Goal: Task Accomplishment & Management: Use online tool/utility

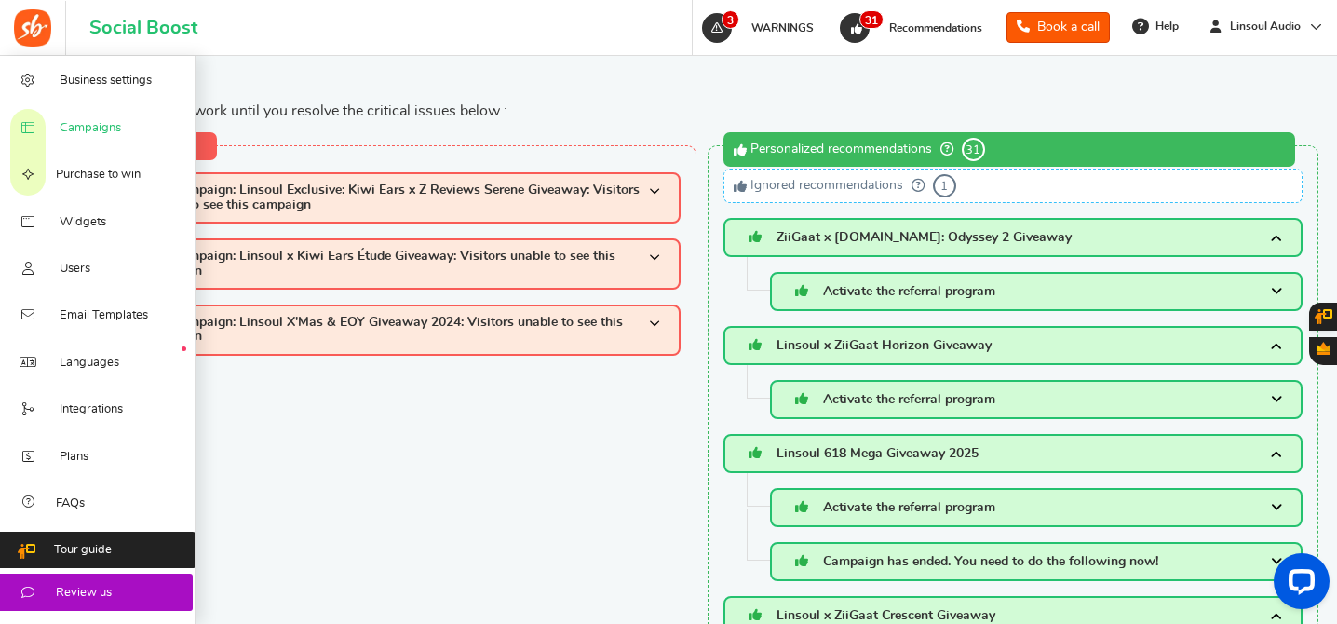
click at [95, 128] on span "Campaigns" at bounding box center [90, 128] width 61 height 17
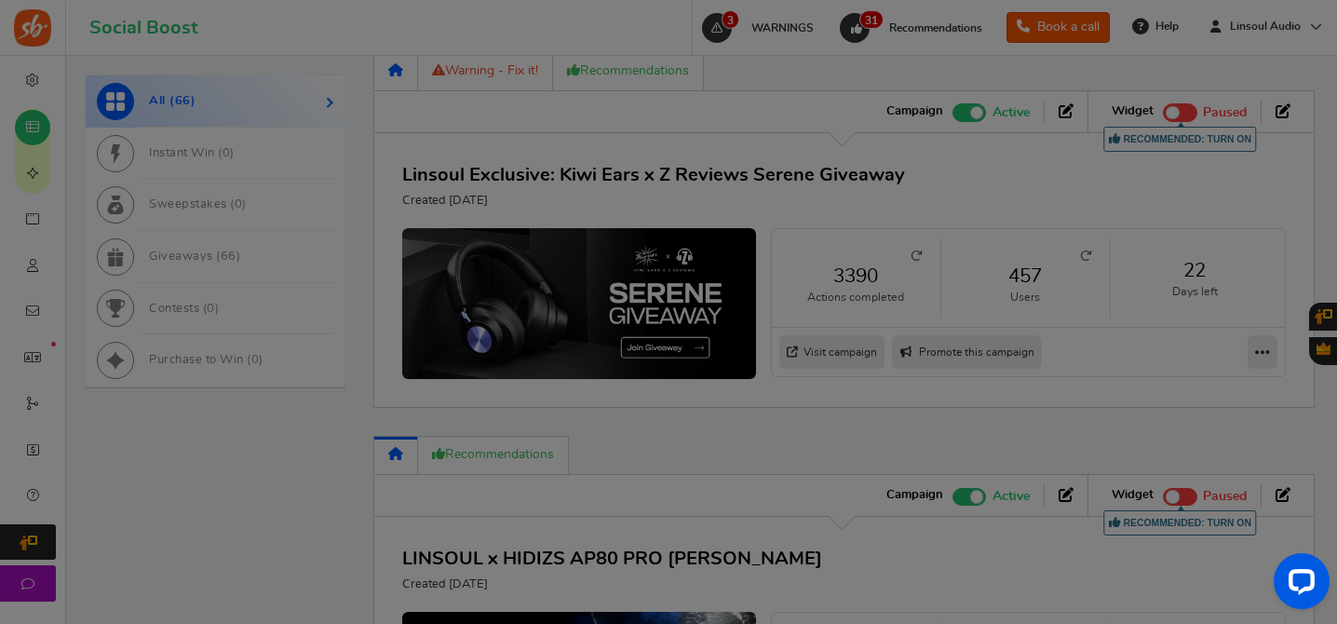
scroll to position [1288, 0]
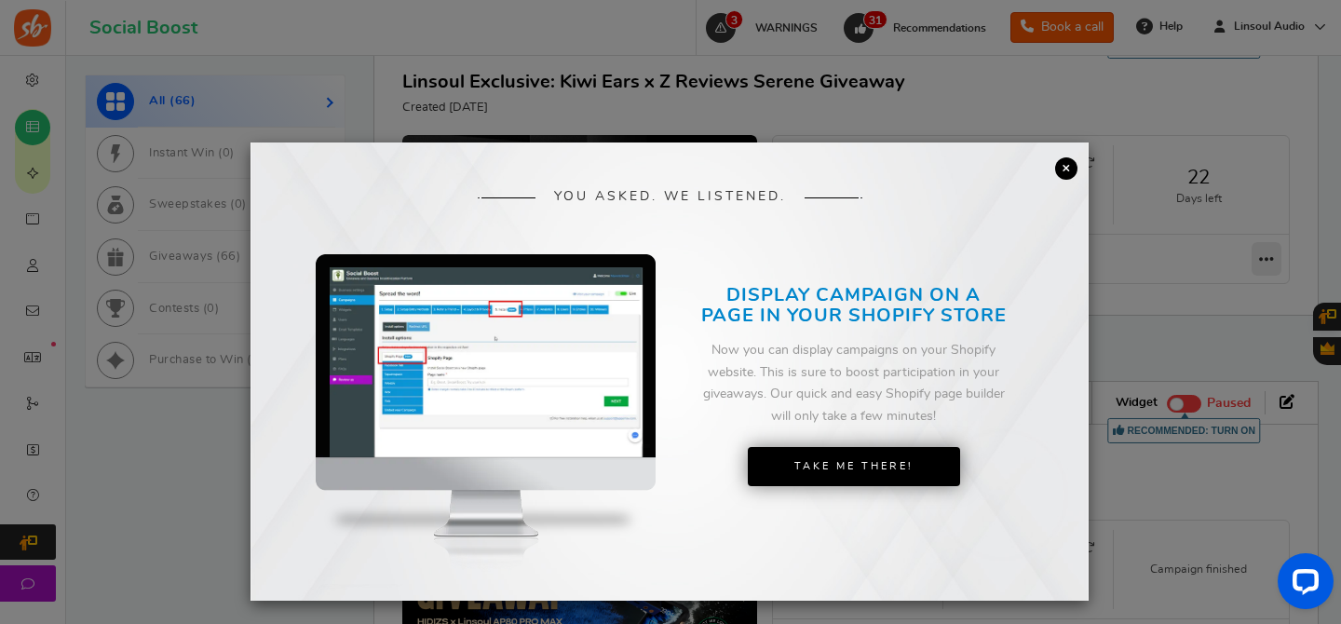
click at [1066, 167] on link "×" at bounding box center [1066, 168] width 22 height 22
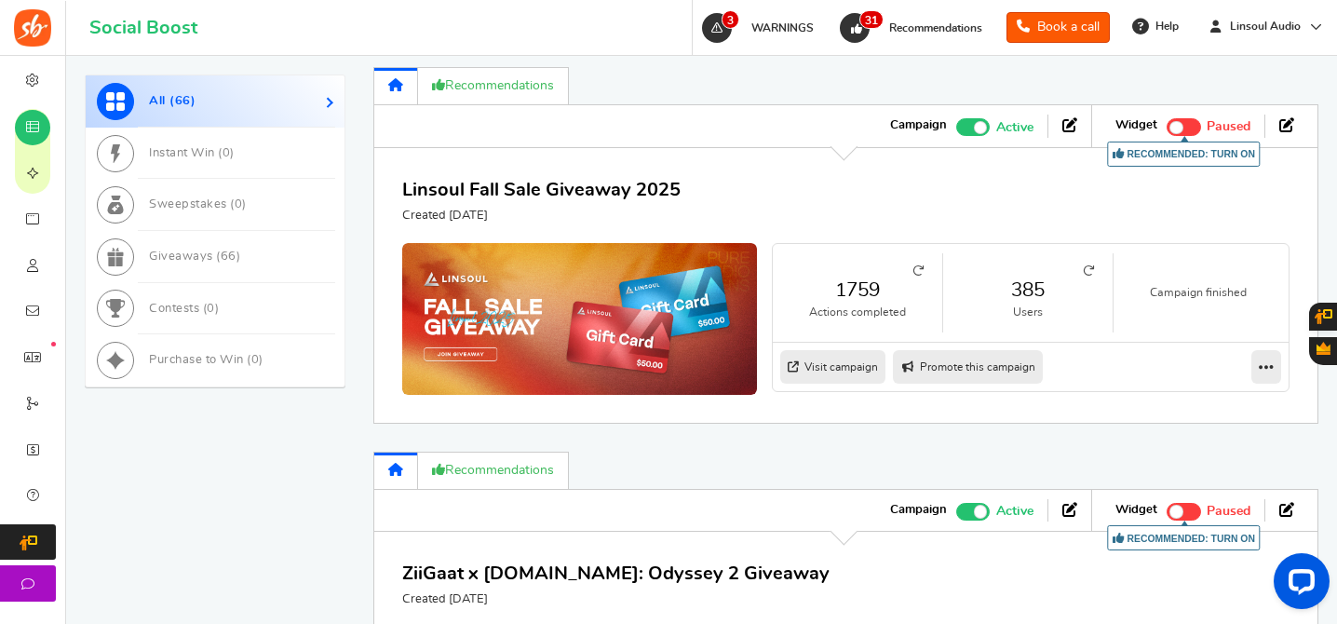
scroll to position [2402, 0]
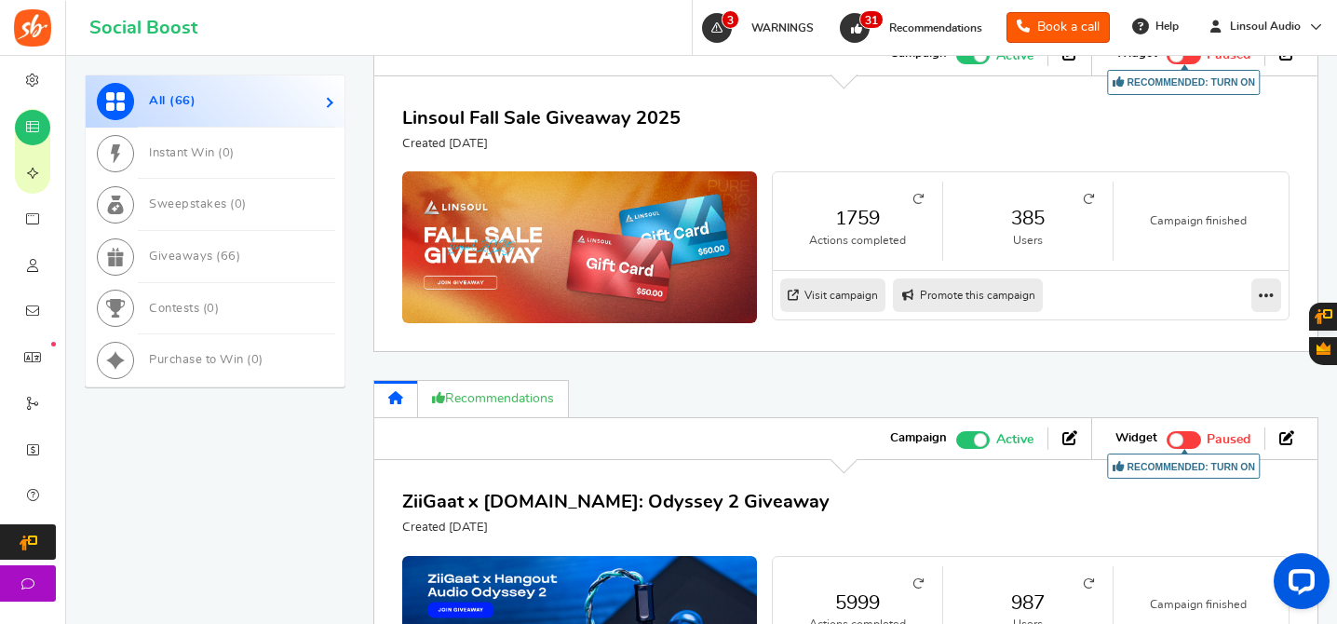
click at [971, 64] on span at bounding box center [973, 56] width 34 height 18
click at [956, 59] on input "Active Paused" at bounding box center [956, 53] width 0 height 12
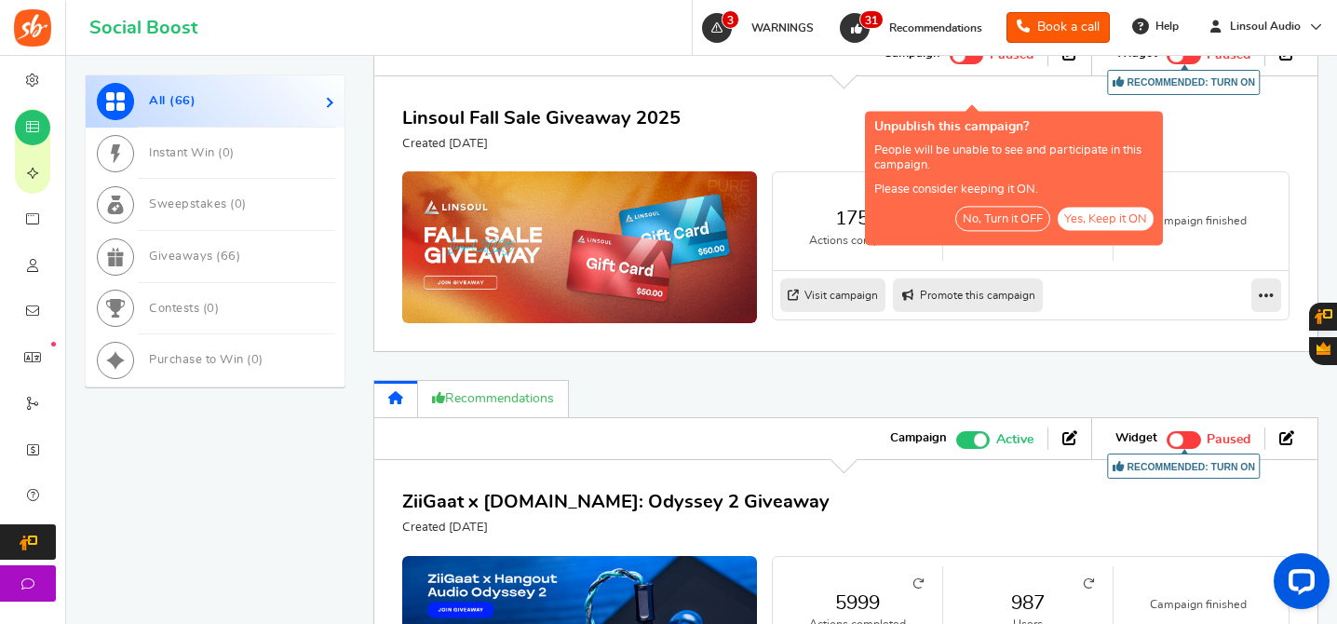
click at [1014, 227] on button "No, Turn it OFF" at bounding box center [1002, 219] width 95 height 25
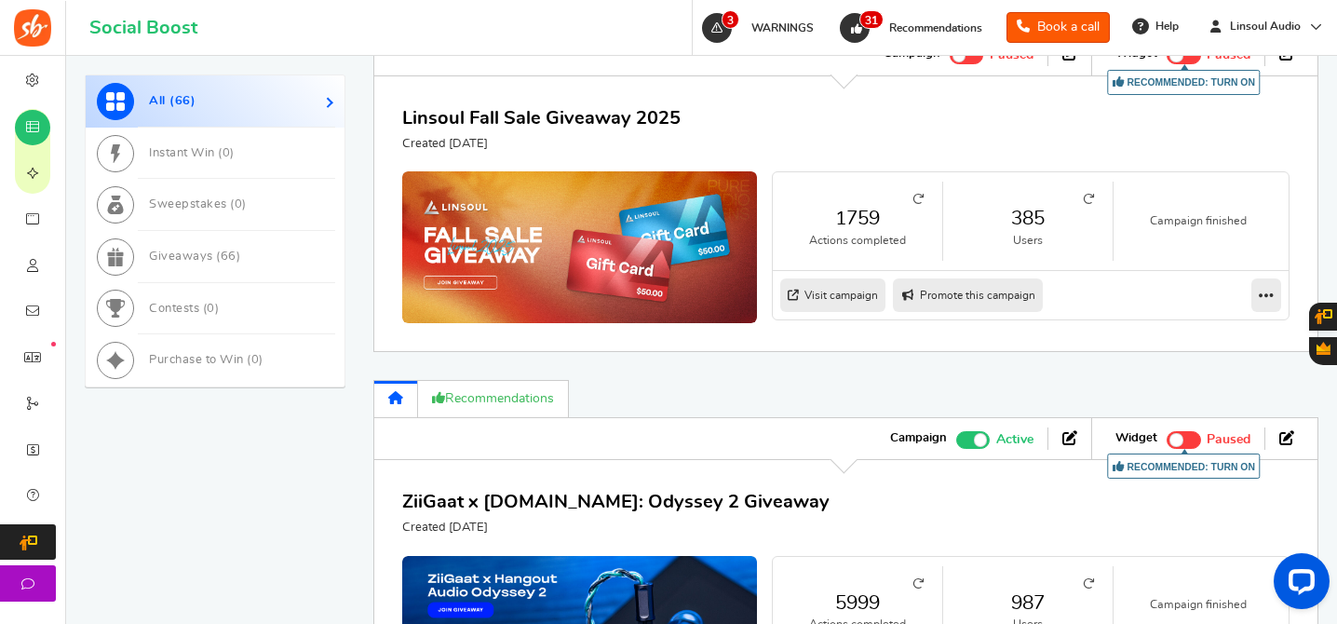
scroll to position [2705, 0]
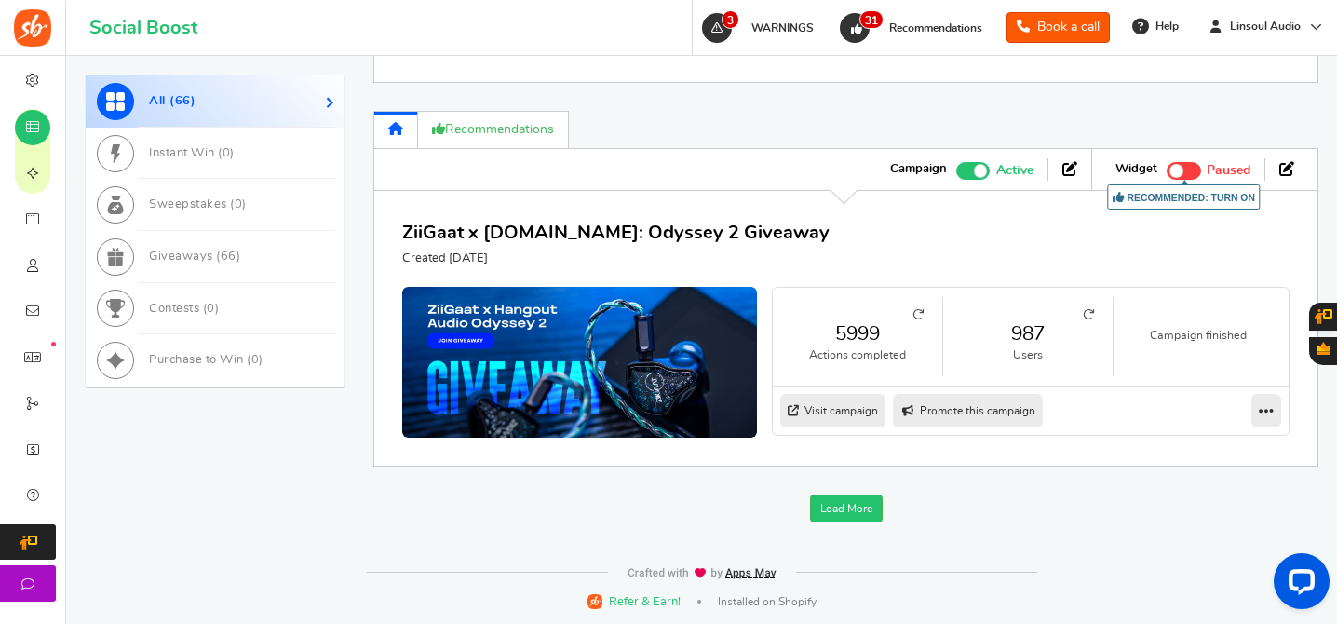
click at [851, 404] on link "Visit campaign" at bounding box center [832, 411] width 105 height 34
click at [972, 183] on ul "Campaign Active Paused" at bounding box center [979, 169] width 225 height 41
click at [966, 169] on span at bounding box center [973, 171] width 34 height 18
click at [956, 169] on input "Active Paused" at bounding box center [956, 168] width 0 height 12
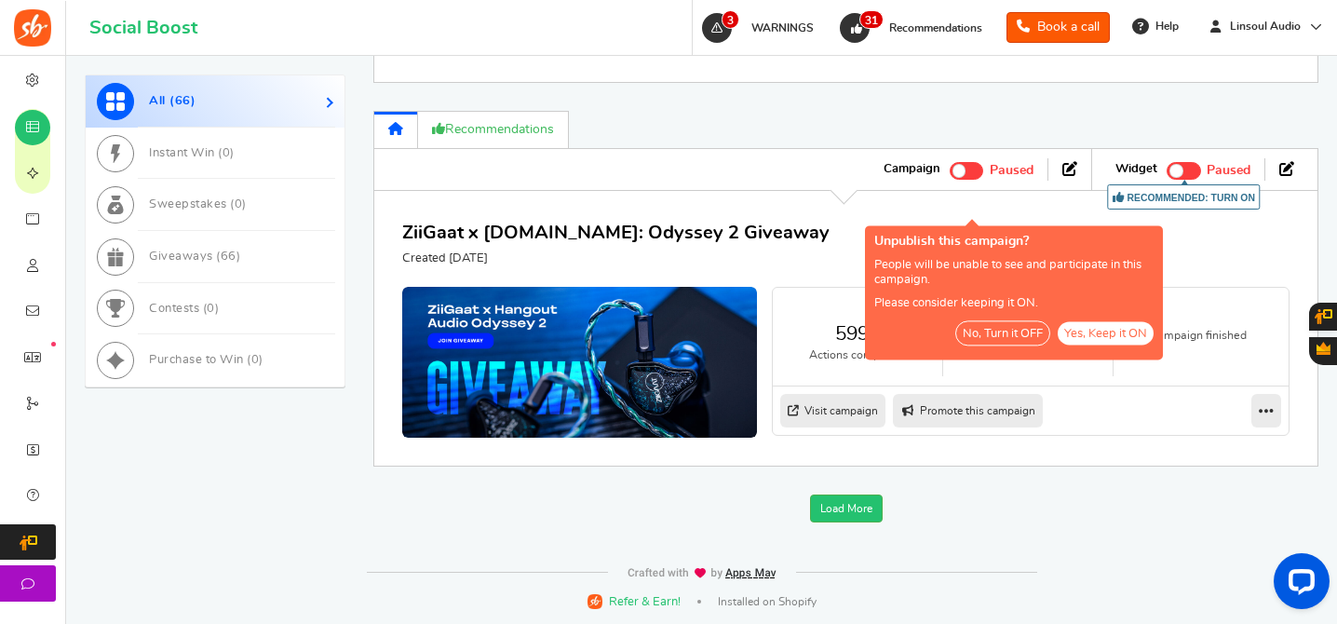
click at [1006, 320] on button "No, Turn it OFF" at bounding box center [1002, 332] width 95 height 25
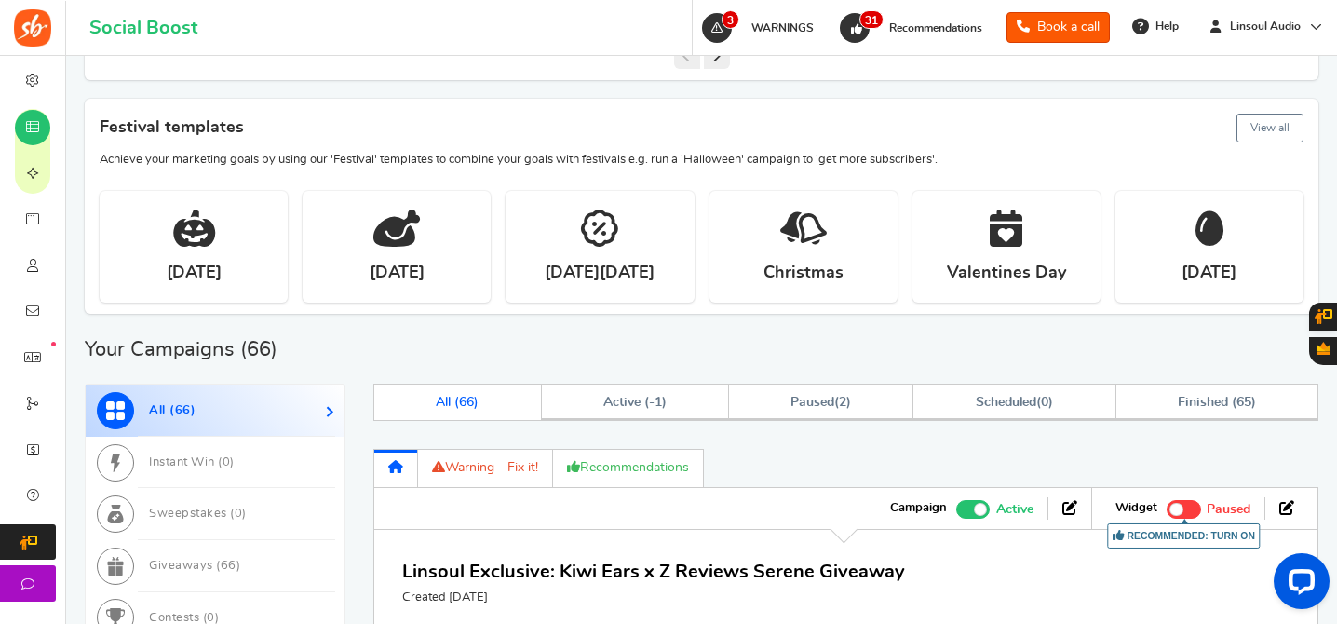
scroll to position [800, 0]
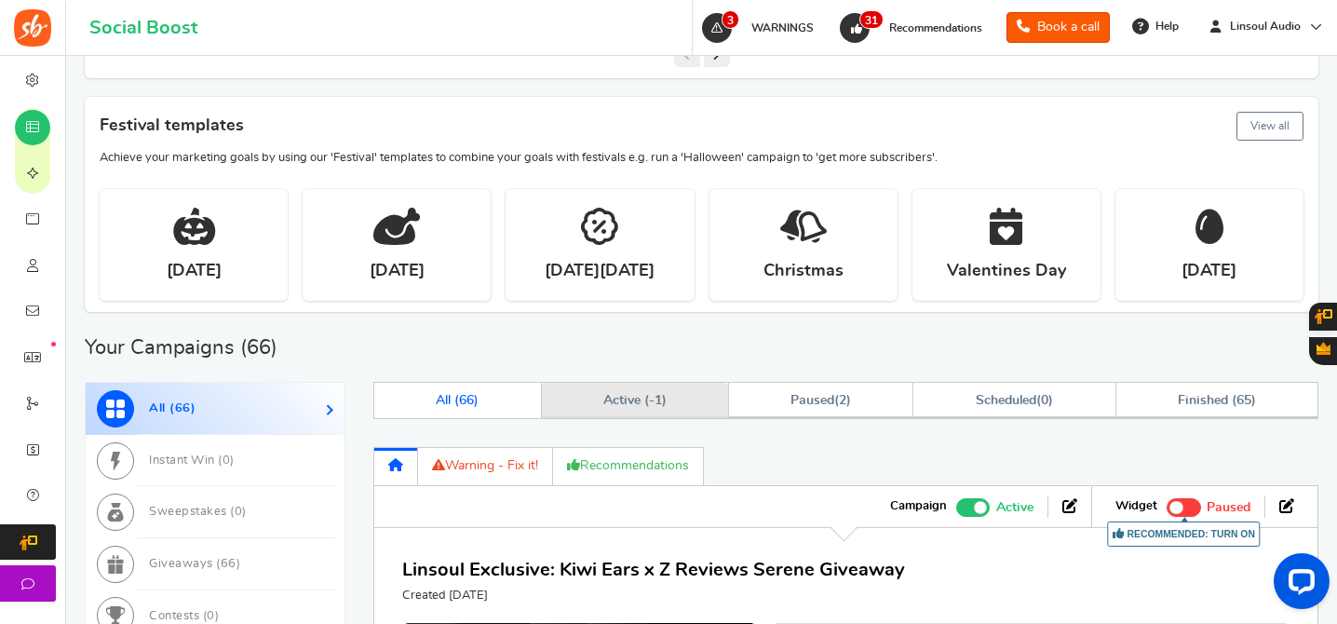
click at [688, 391] on link "Active ( -1 )" at bounding box center [635, 400] width 186 height 35
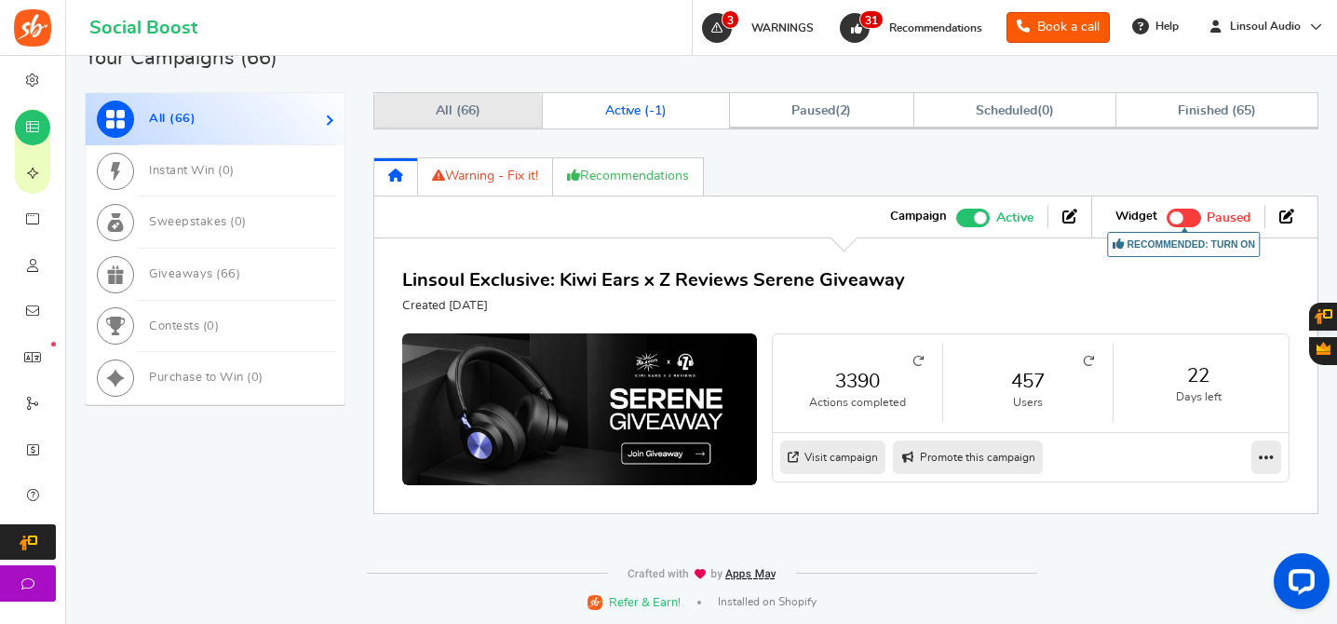
click at [455, 112] on span "All ( 66 )" at bounding box center [458, 110] width 45 height 13
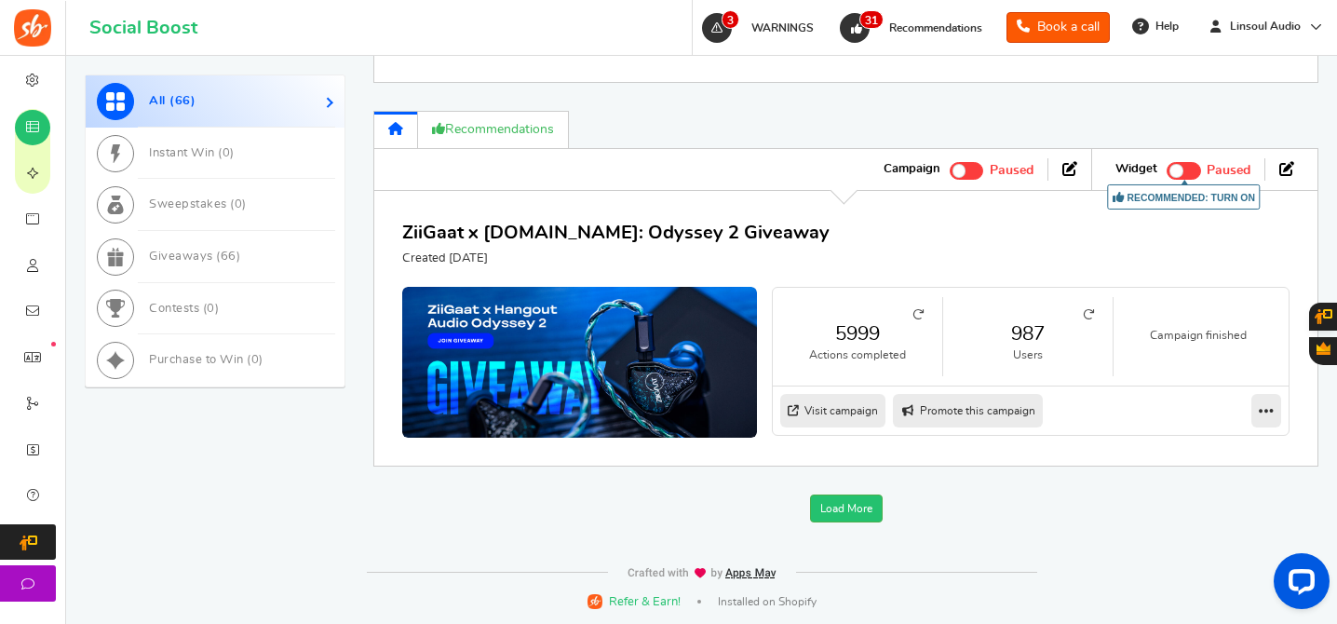
scroll to position [2705, 0]
click at [865, 511] on link "Load More" at bounding box center [846, 508] width 73 height 28
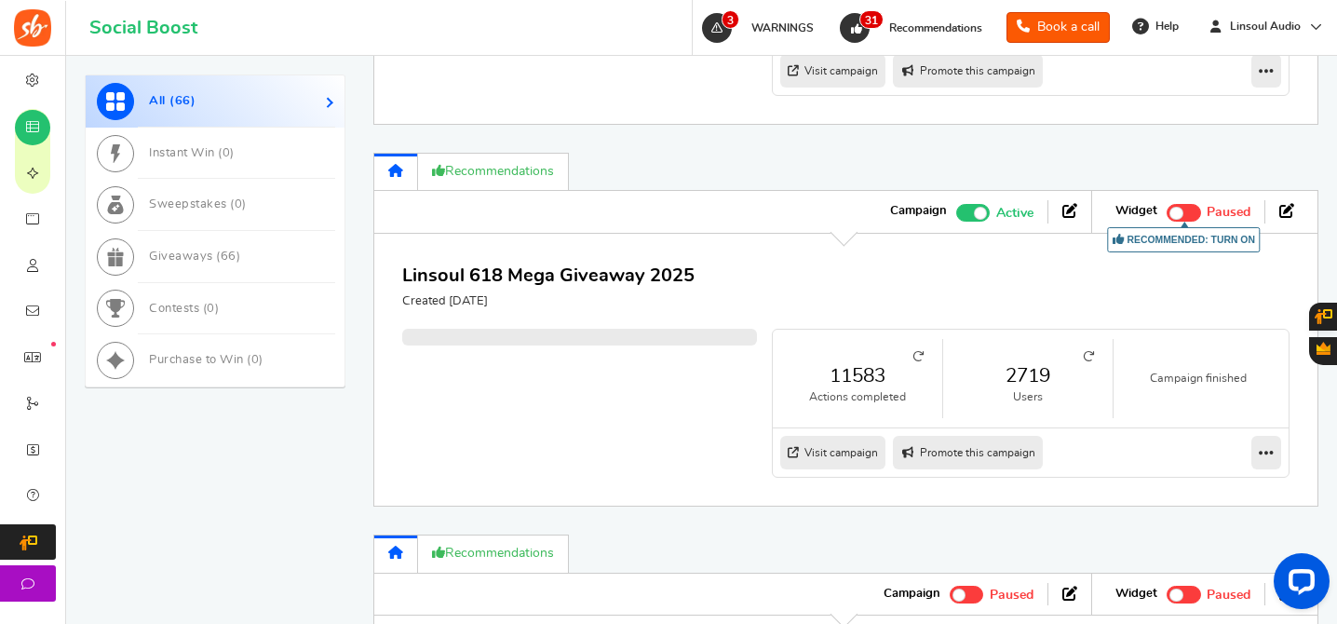
scroll to position [4246, 0]
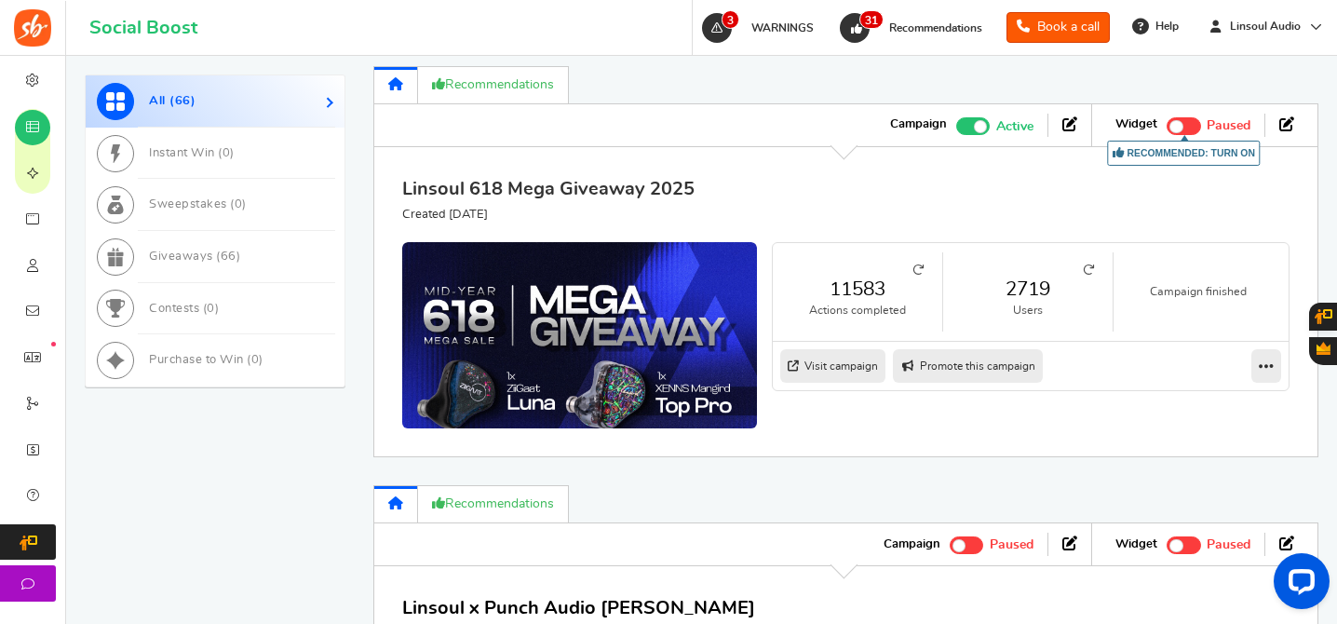
click at [594, 198] on link "Linsoul 618 Mega Giveaway 2025" at bounding box center [548, 189] width 292 height 19
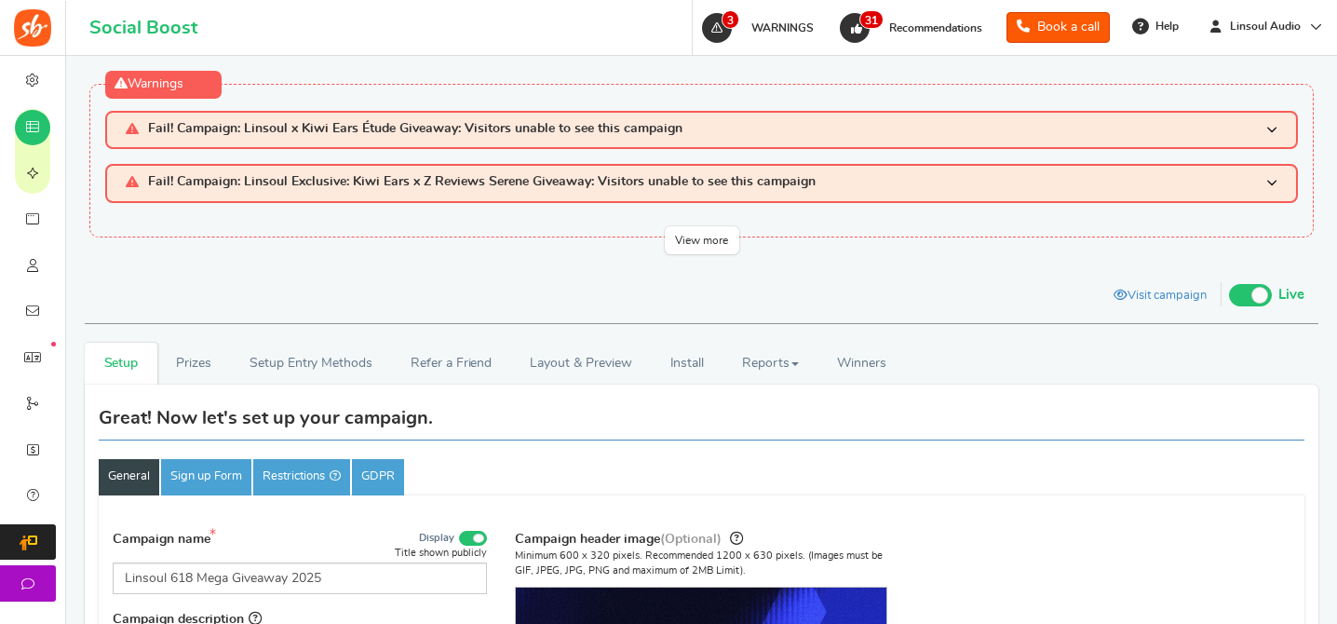
scroll to position [143, 0]
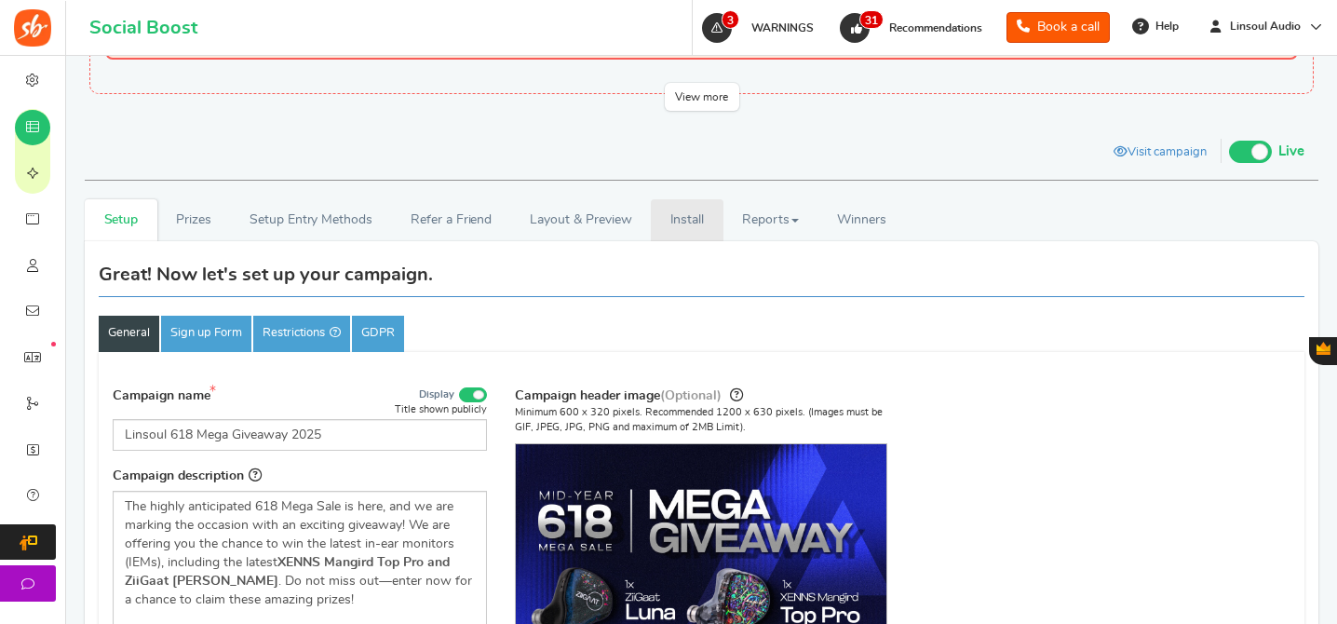
click at [689, 225] on link "Install" at bounding box center [687, 220] width 73 height 42
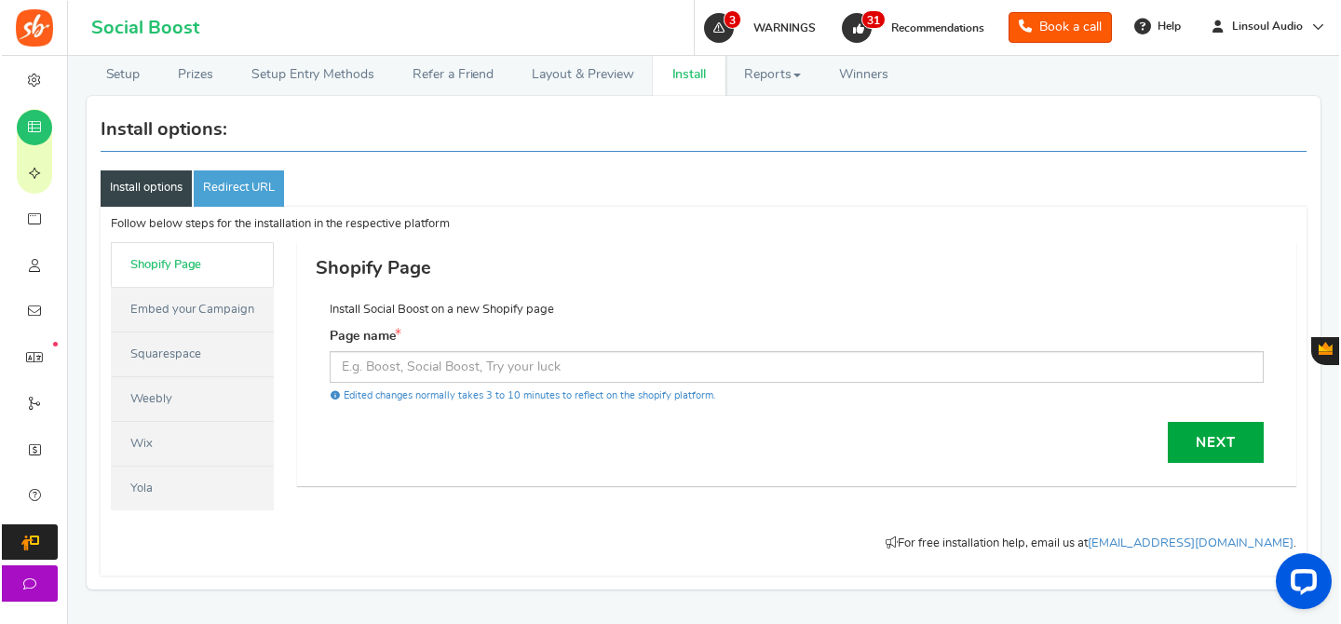
scroll to position [200, 0]
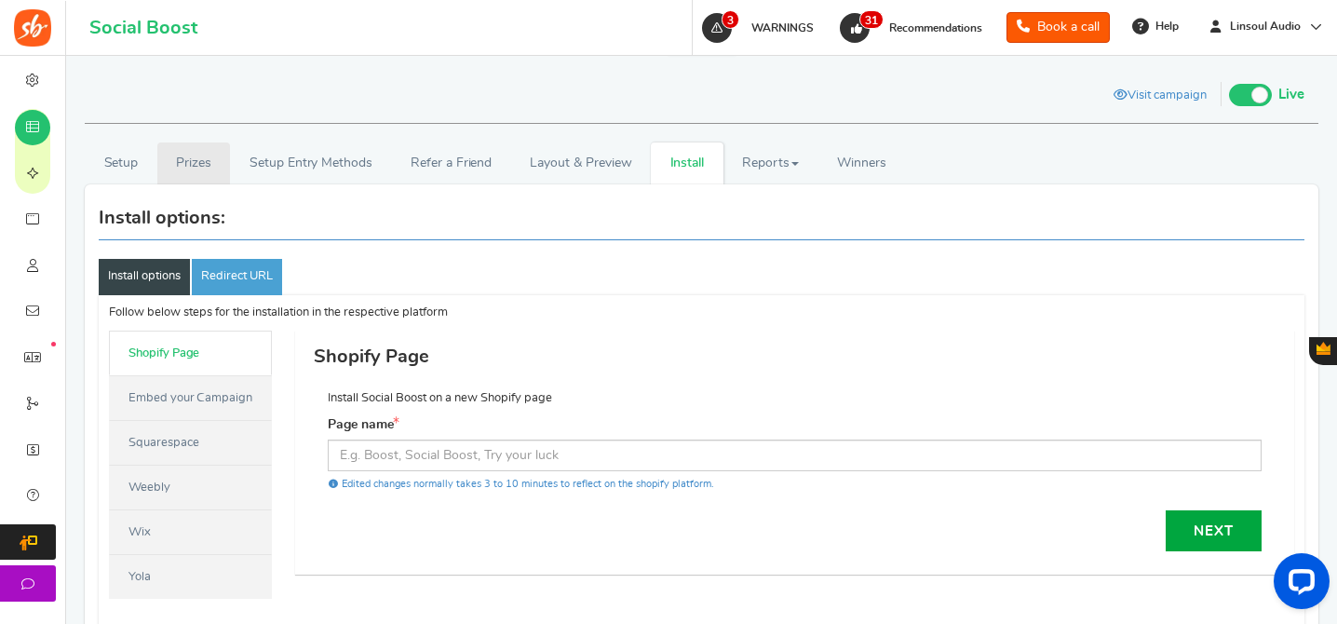
click at [207, 166] on link "Prizes" at bounding box center [194, 163] width 74 height 42
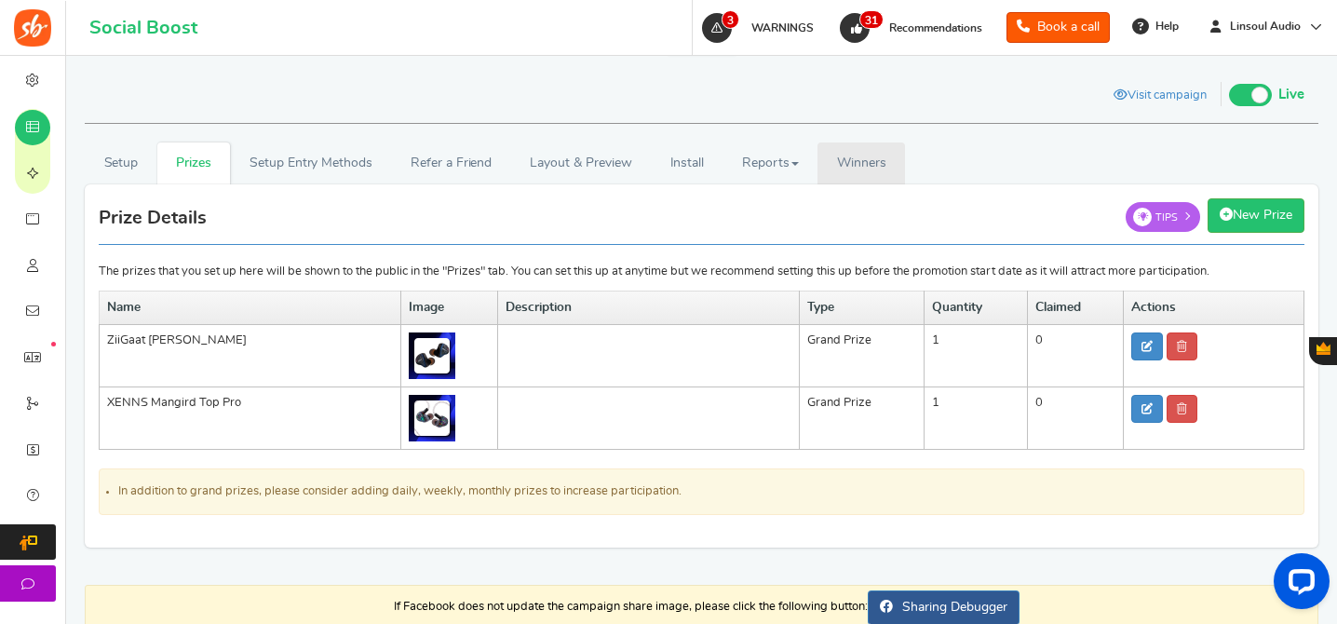
click at [821, 169] on link "Winners Winner Draw" at bounding box center [862, 163] width 88 height 42
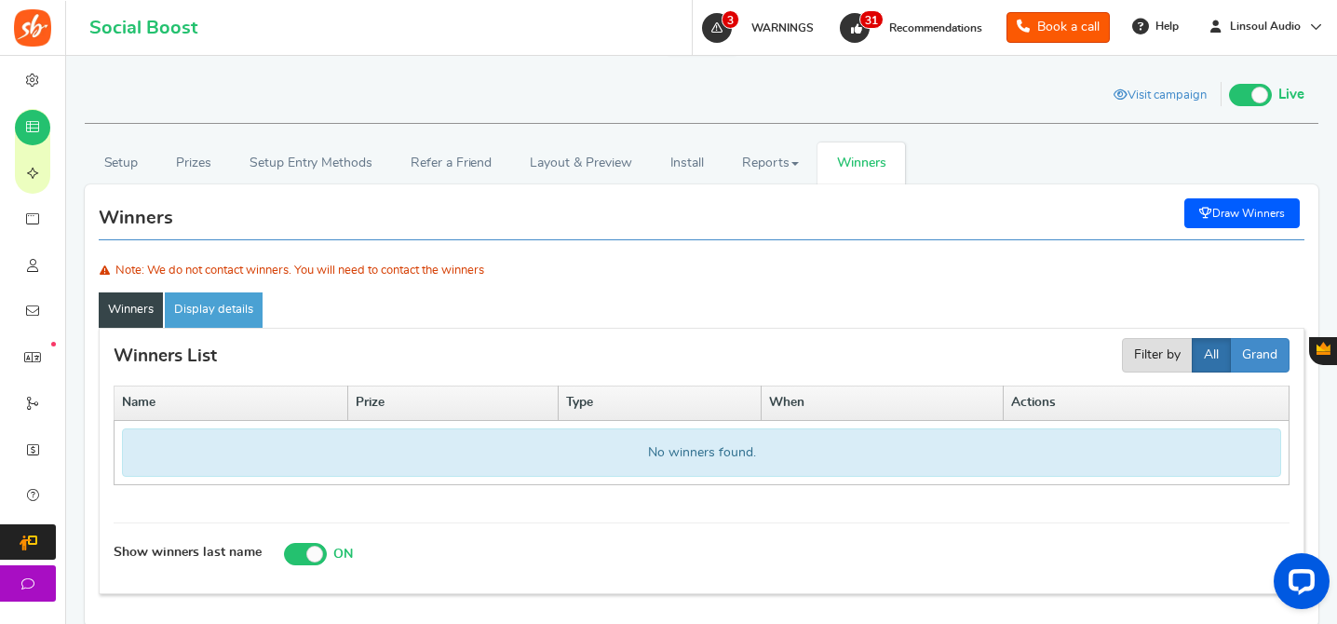
click at [1217, 215] on link "Draw Winners" at bounding box center [1241, 213] width 115 height 30
select select "random"
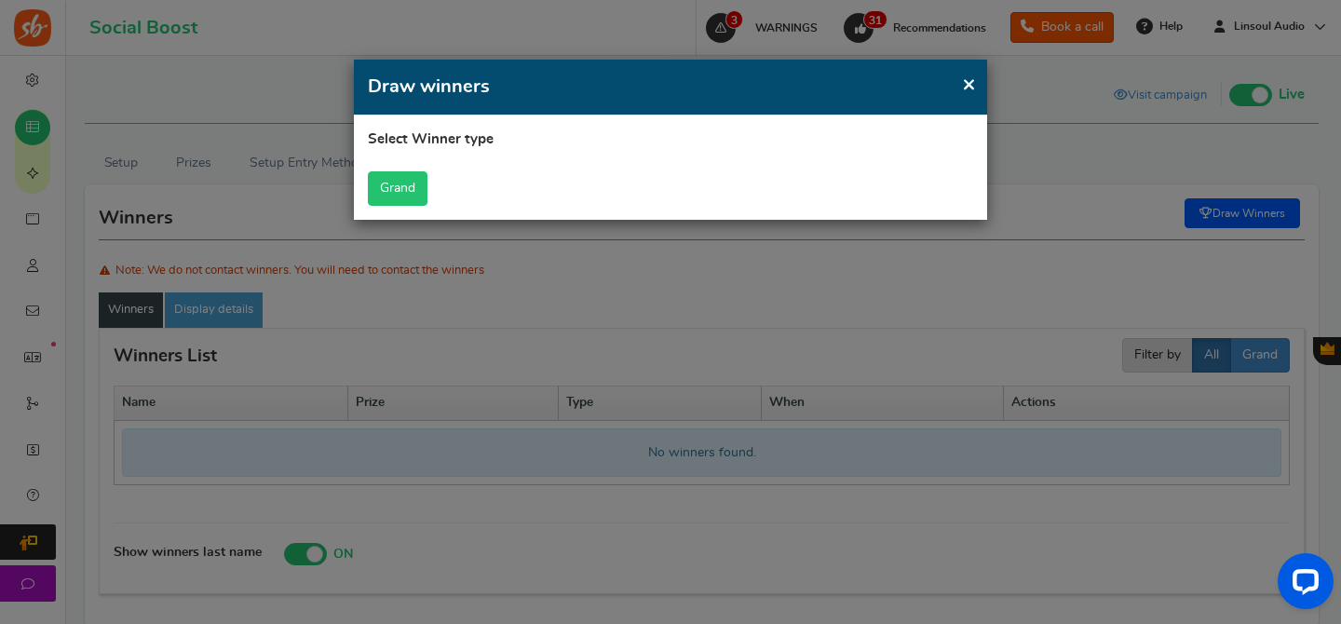
click at [385, 182] on button "Grand" at bounding box center [398, 188] width 60 height 34
select select "all"
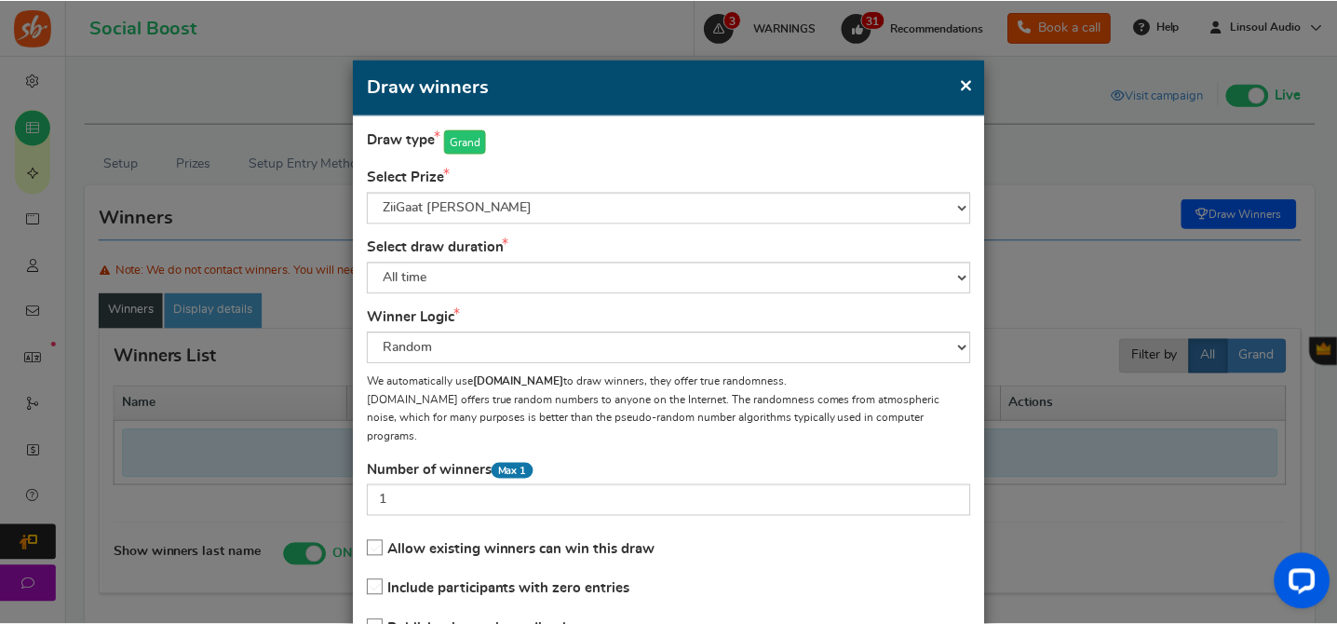
scroll to position [131, 0]
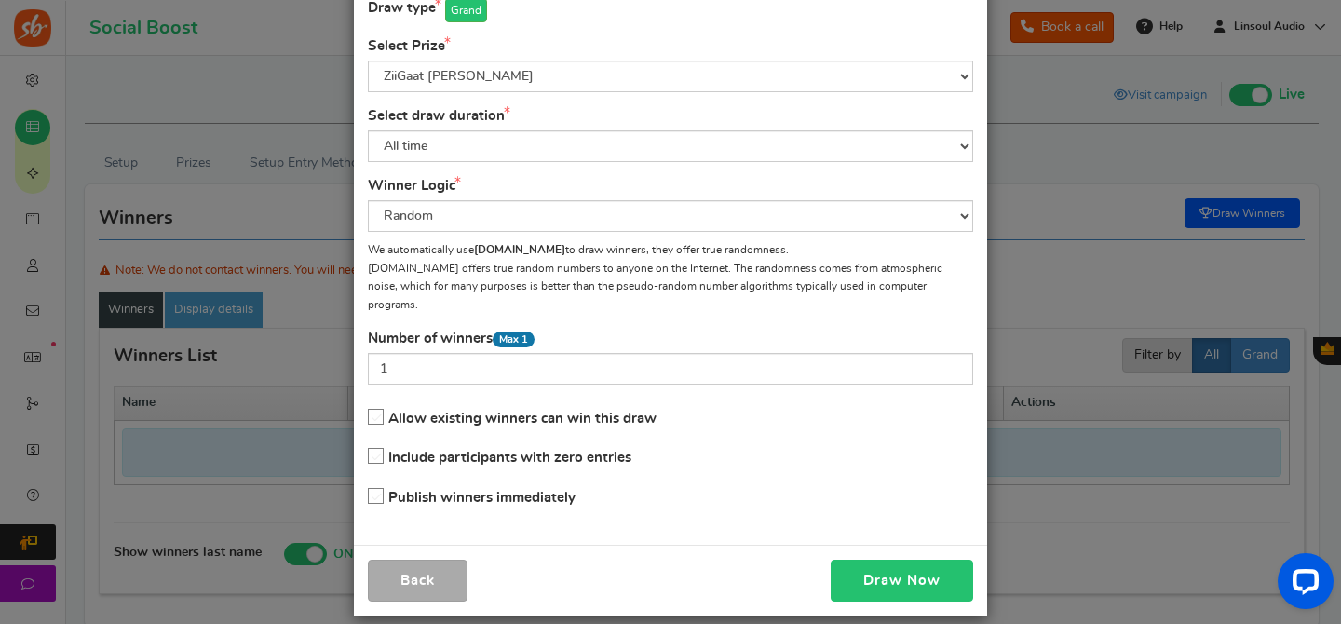
click at [915, 560] on button "Draw Now" at bounding box center [902, 581] width 142 height 42
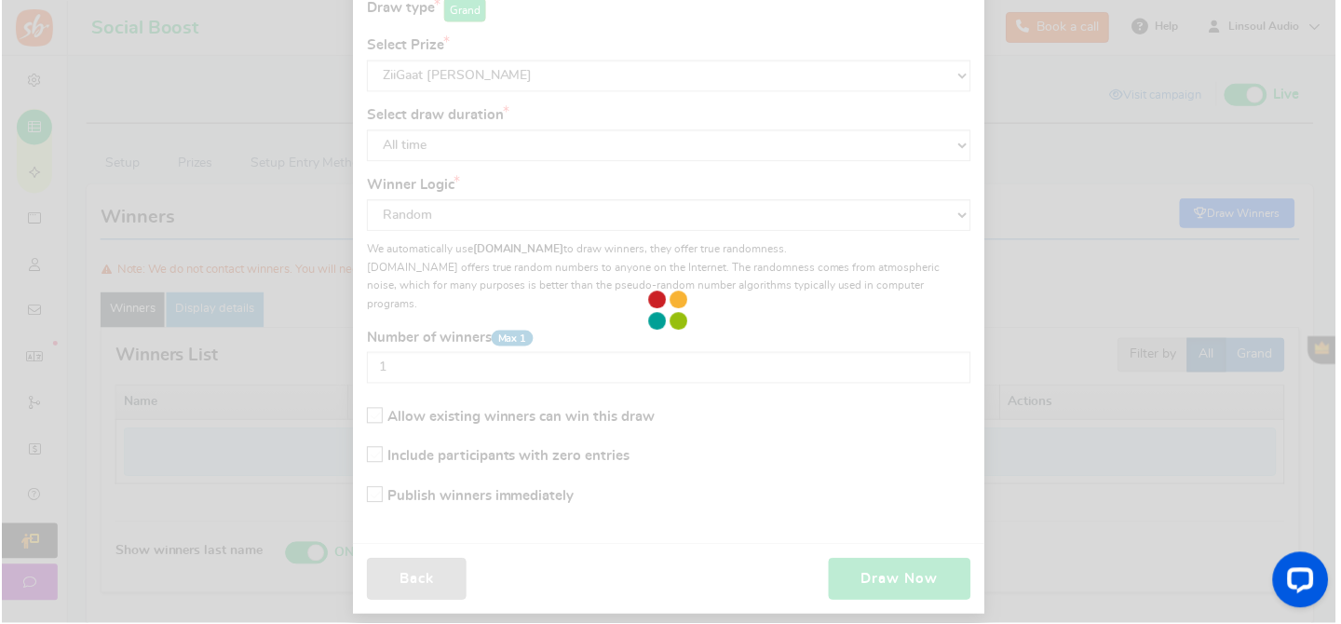
scroll to position [100, 0]
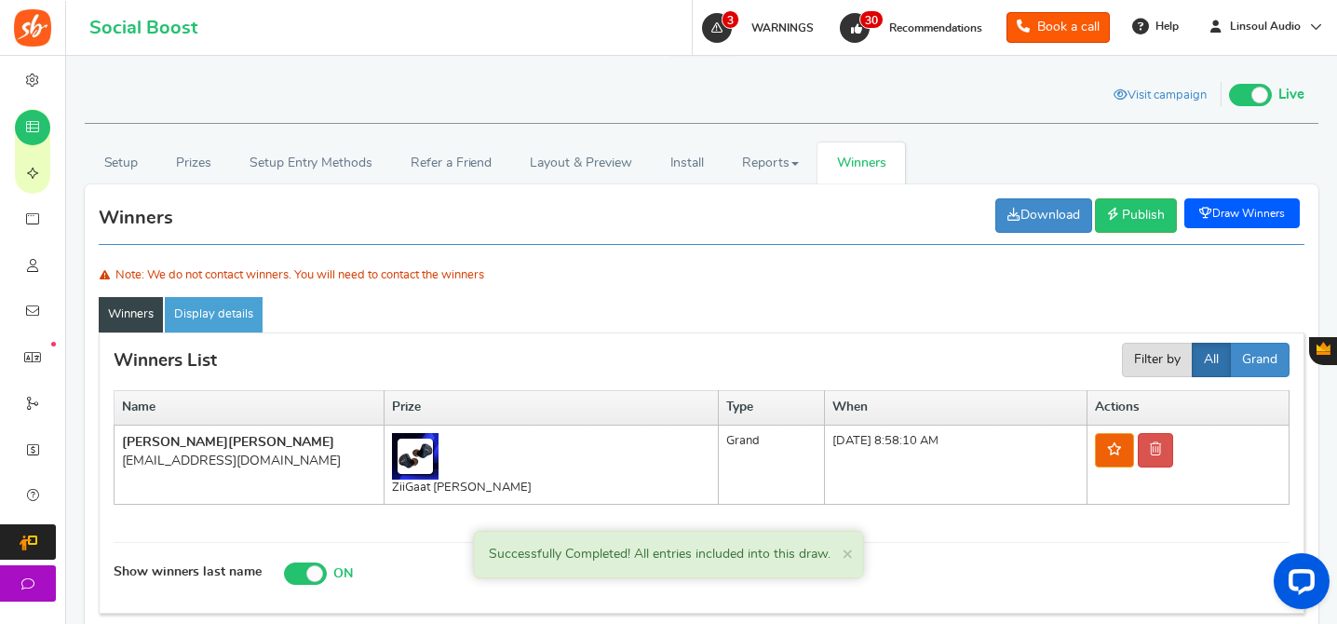
click at [174, 459] on div "[EMAIL_ADDRESS][DOMAIN_NAME]" at bounding box center [249, 461] width 254 height 19
copy div "southsyder"
click at [825, 474] on td "[DATE] 8:58:10 AM" at bounding box center [956, 465] width 263 height 80
click at [1239, 203] on link "Draw Winners" at bounding box center [1241, 213] width 115 height 30
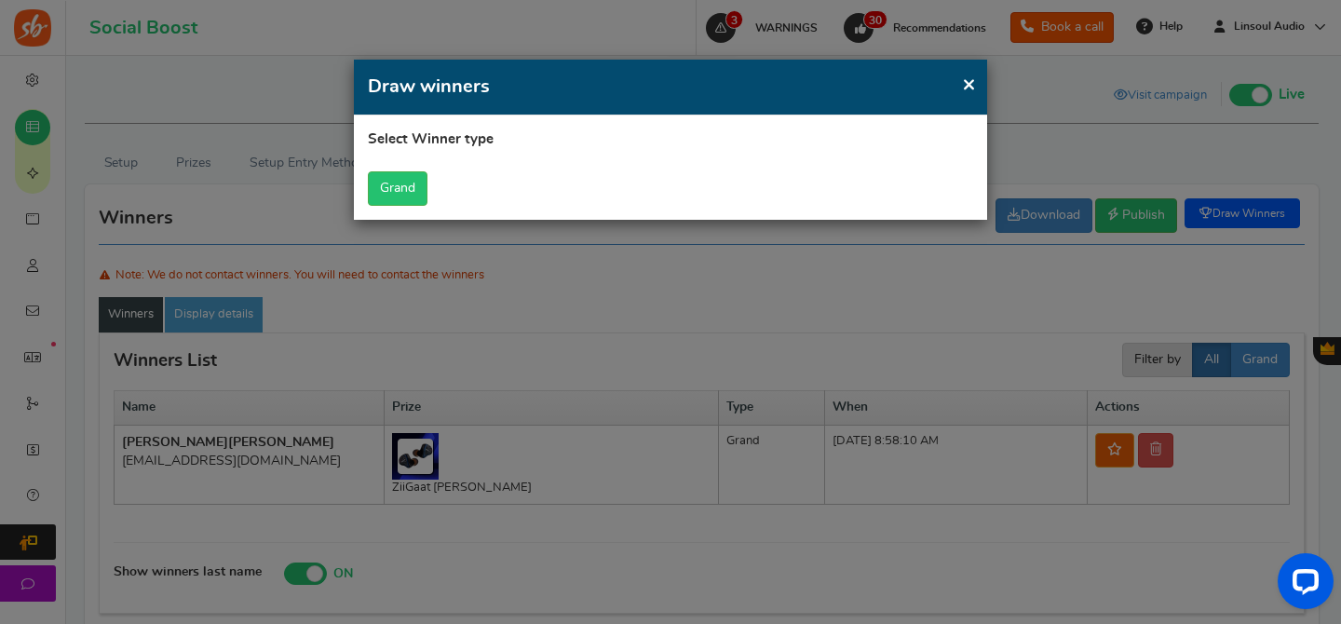
scroll to position [0, 0]
click at [412, 181] on button "Grand" at bounding box center [398, 188] width 60 height 34
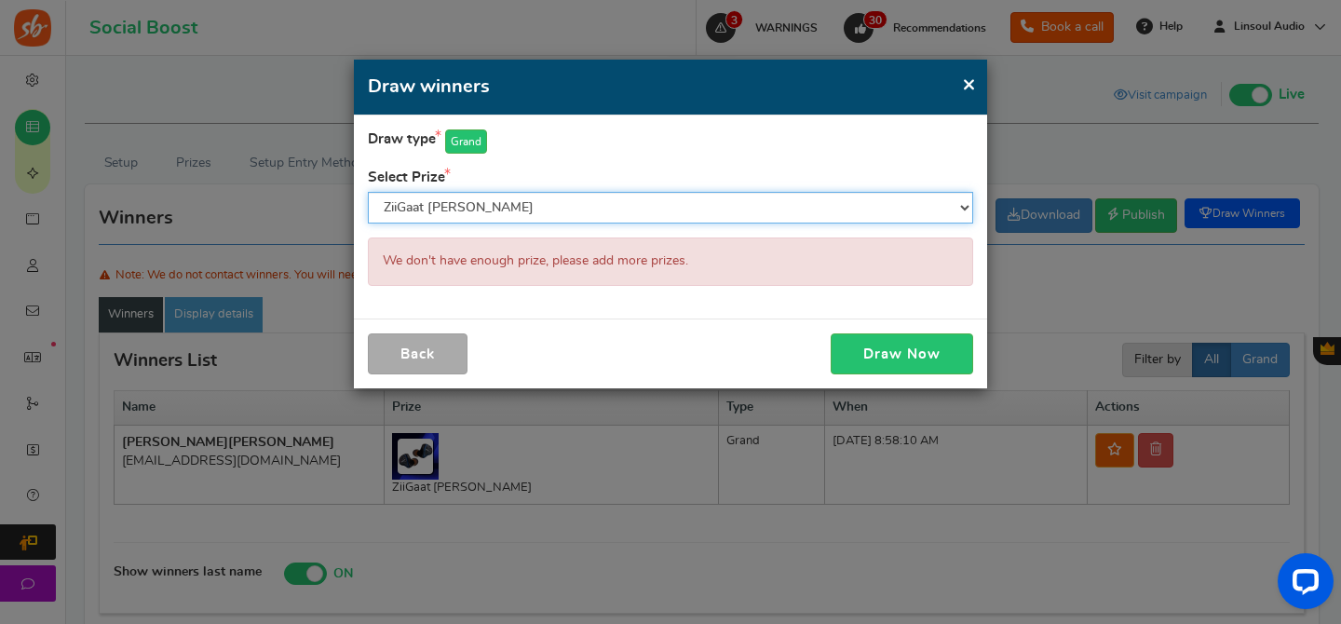
click at [586, 192] on select "ZiiGaat [PERSON_NAME] XENNS Mangird Top Pro" at bounding box center [670, 208] width 605 height 32
click at [368, 192] on select "ZiiGaat [PERSON_NAME] XENNS Mangird Top Pro" at bounding box center [670, 208] width 605 height 32
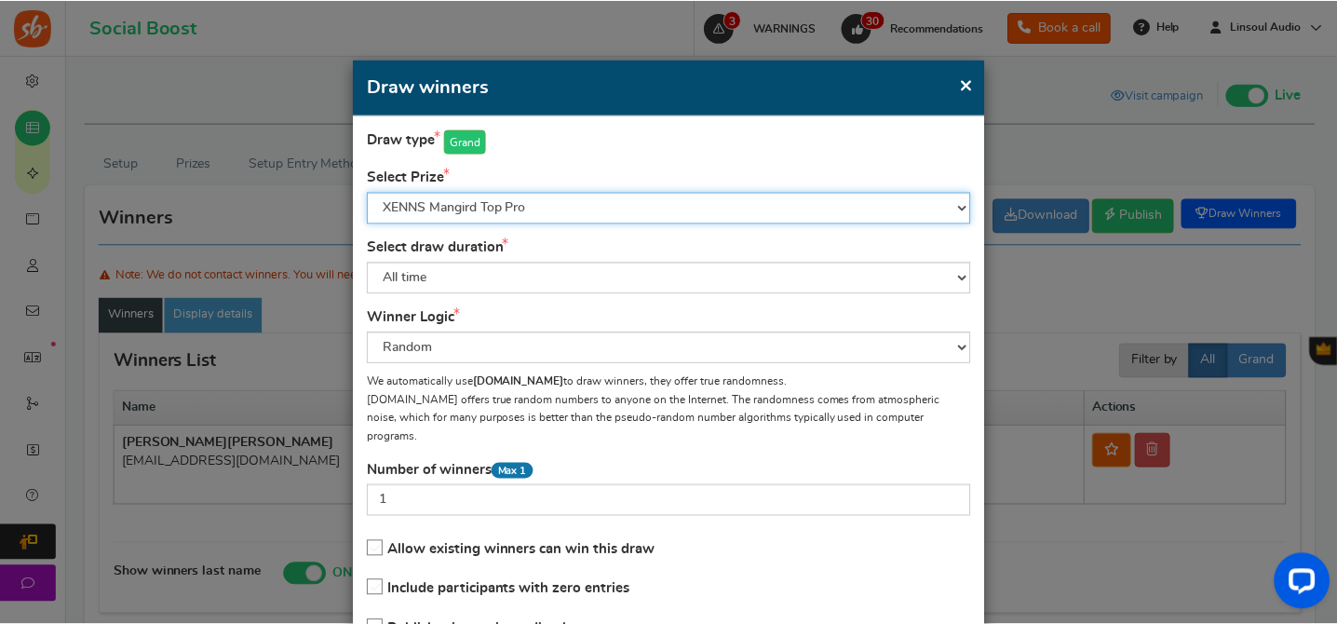
scroll to position [131, 0]
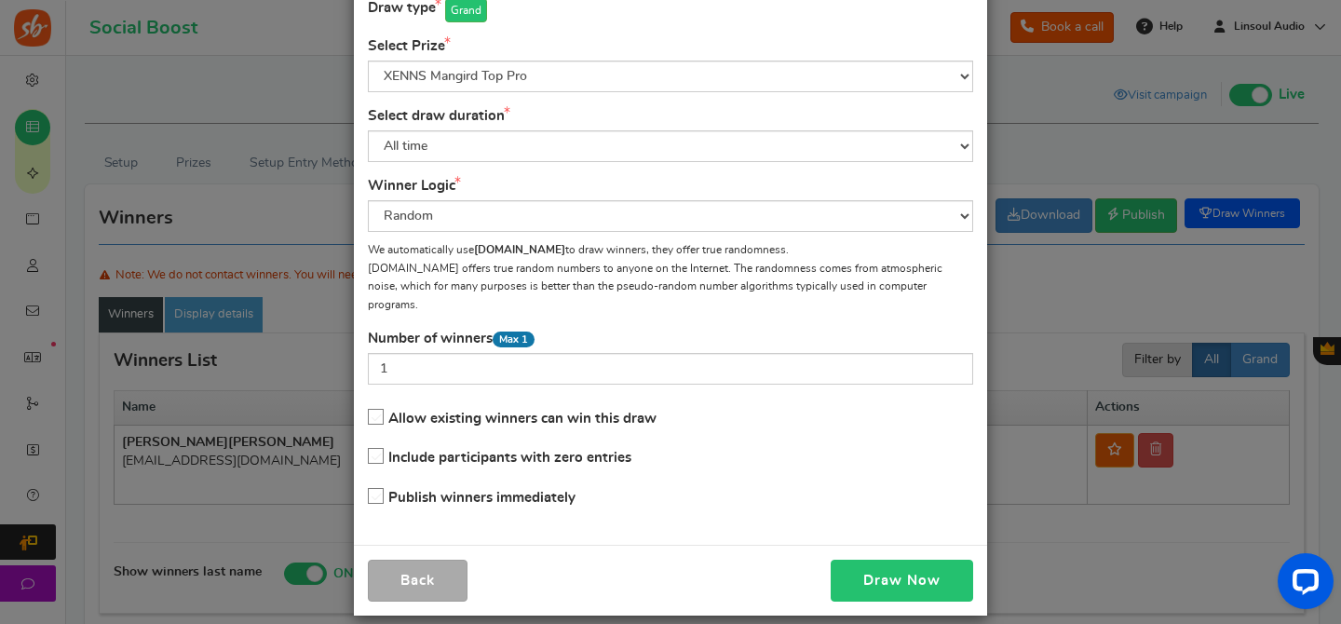
click at [900, 560] on button "Draw Now" at bounding box center [902, 581] width 142 height 42
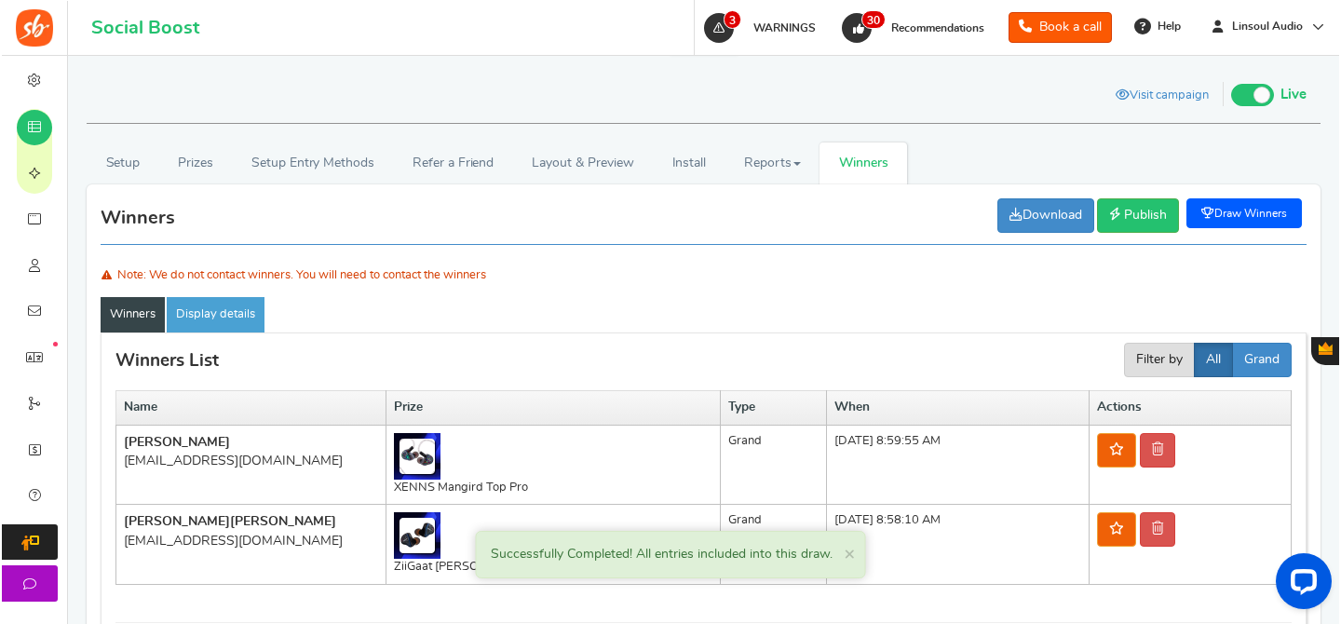
scroll to position [296, 0]
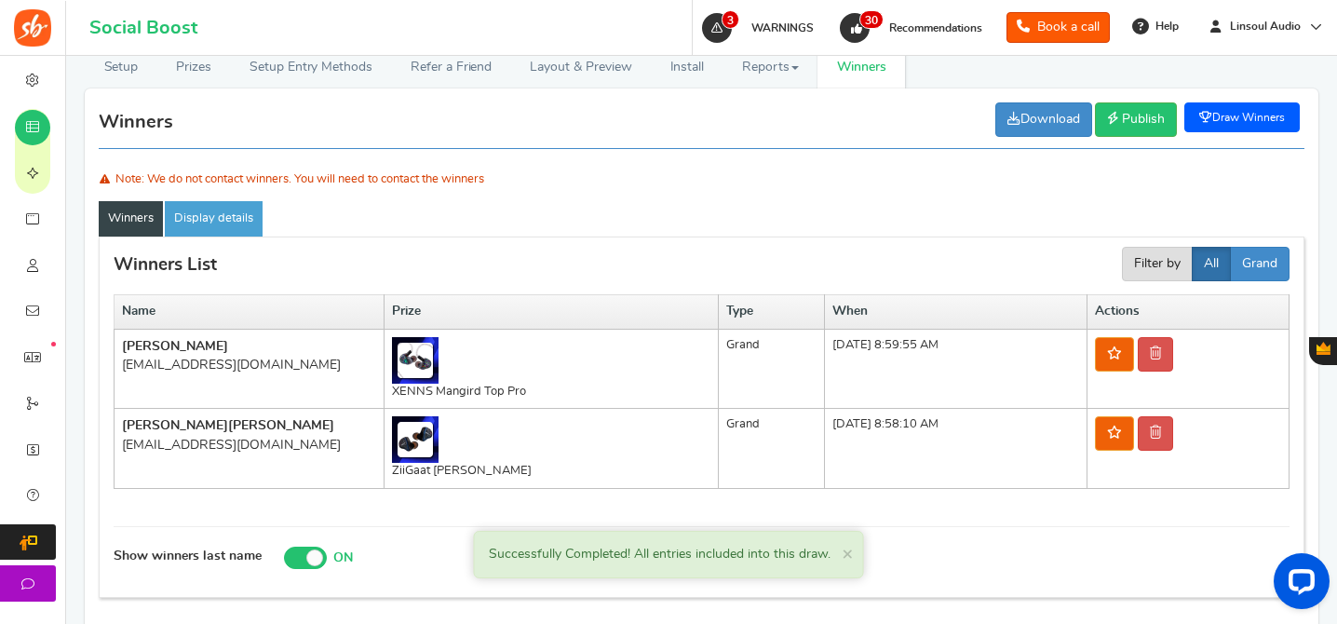
click at [252, 356] on div "[EMAIL_ADDRESS][DOMAIN_NAME]" at bounding box center [249, 365] width 254 height 19
copy tr "[EMAIL_ADDRESS][DOMAIN_NAME]"
click at [1161, 357] on icon at bounding box center [1155, 352] width 11 height 13
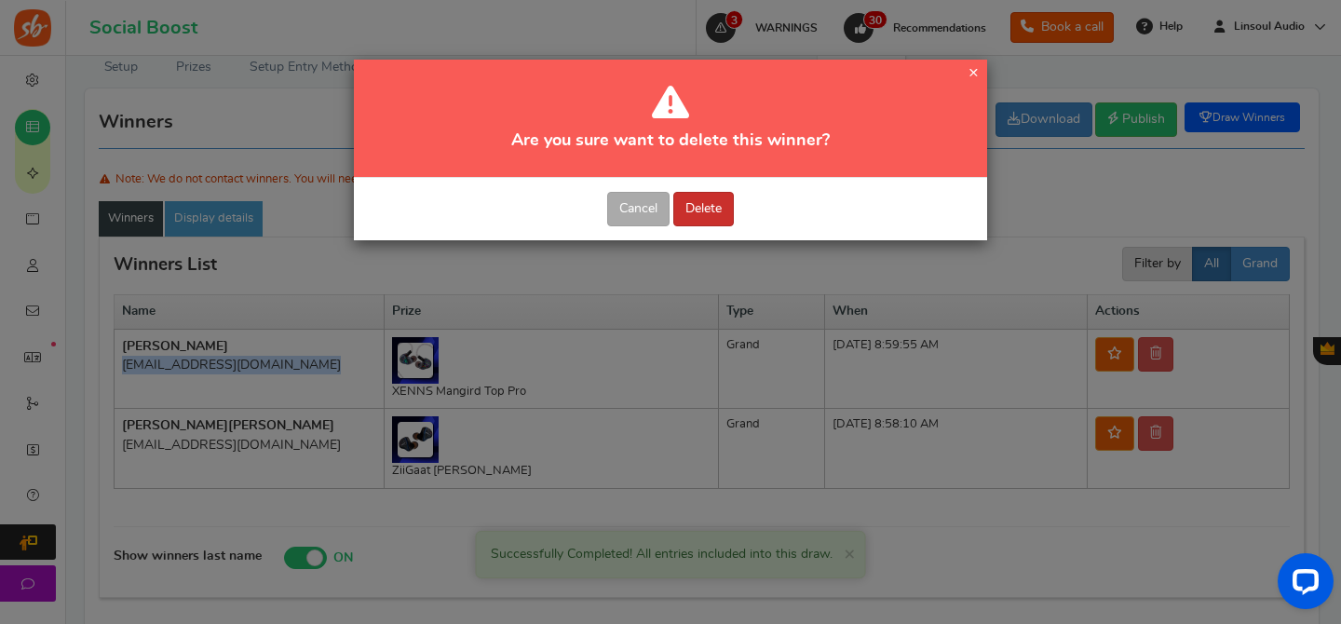
click at [708, 207] on button "Delete" at bounding box center [703, 209] width 61 height 34
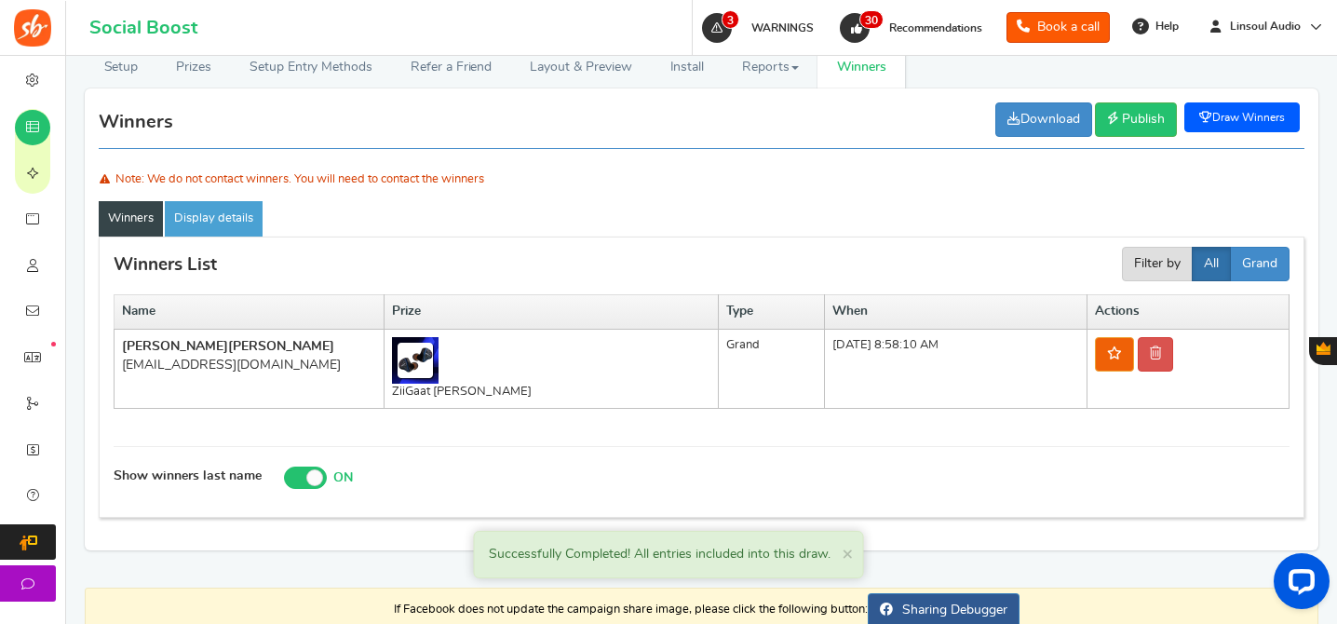
click at [1240, 110] on link "Draw Winners" at bounding box center [1241, 117] width 115 height 30
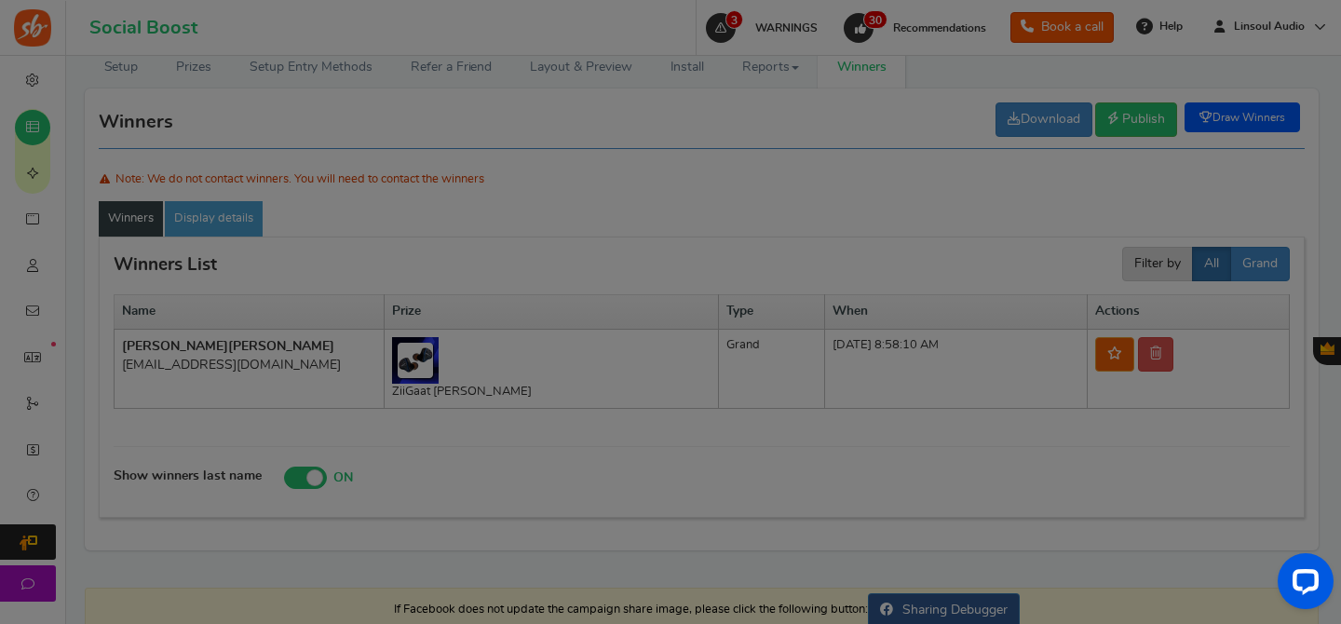
scroll to position [0, 0]
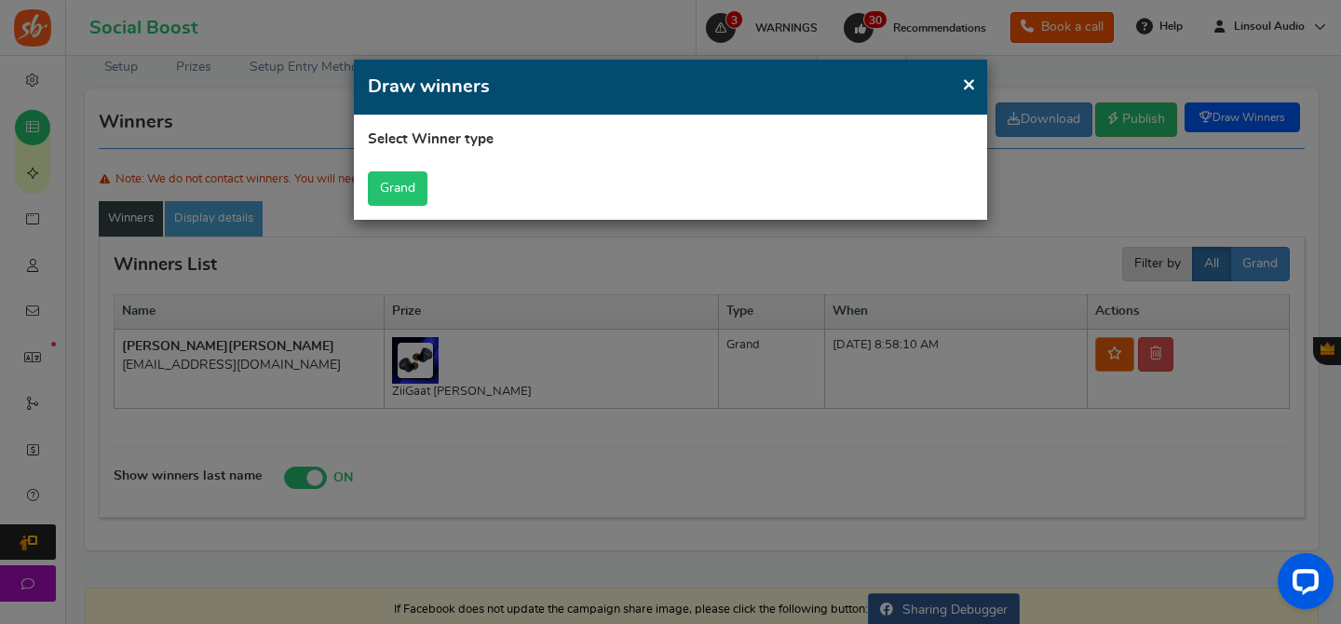
click at [394, 187] on button "Grand" at bounding box center [398, 188] width 60 height 34
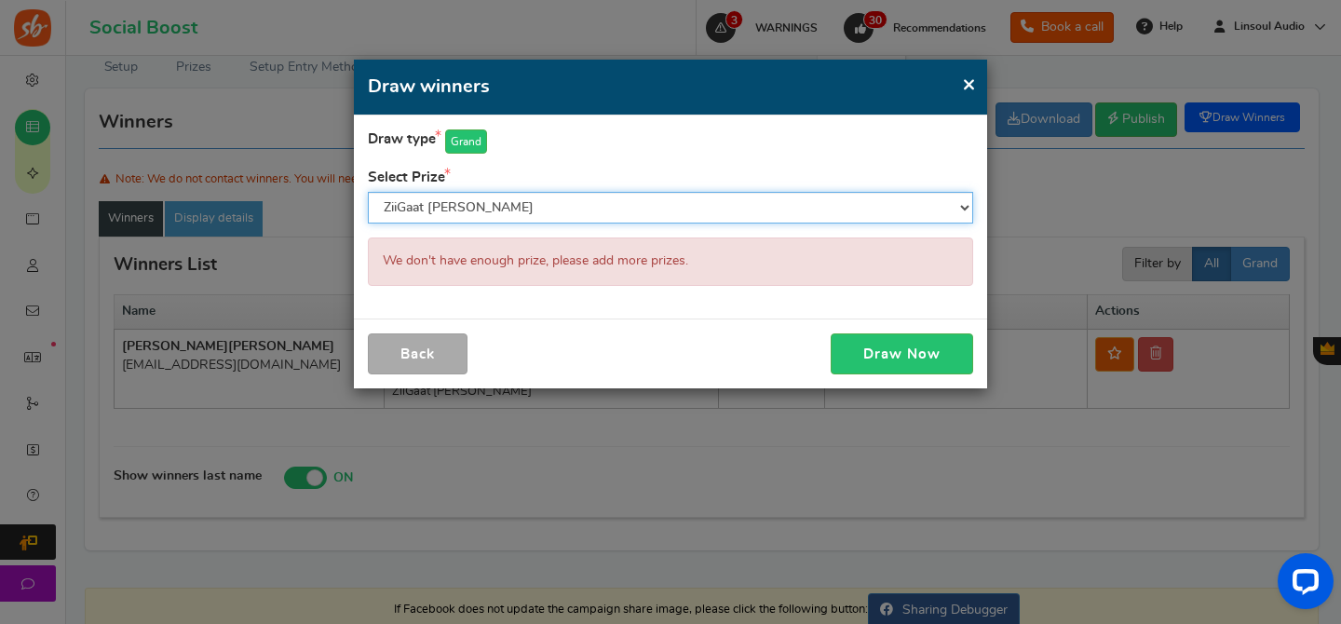
click at [773, 193] on select "ZiiGaat [PERSON_NAME] XENNS Mangird Top Pro" at bounding box center [670, 208] width 605 height 32
click at [368, 192] on select "ZiiGaat [PERSON_NAME] XENNS Mangird Top Pro" at bounding box center [670, 208] width 605 height 32
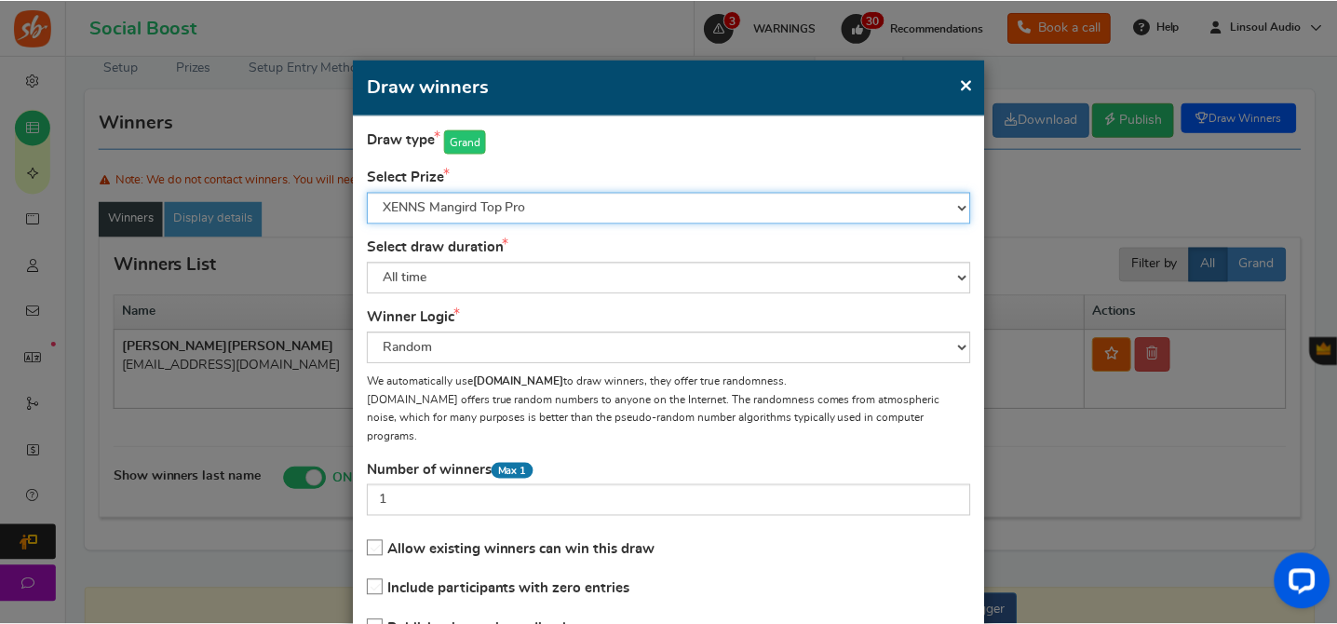
scroll to position [131, 0]
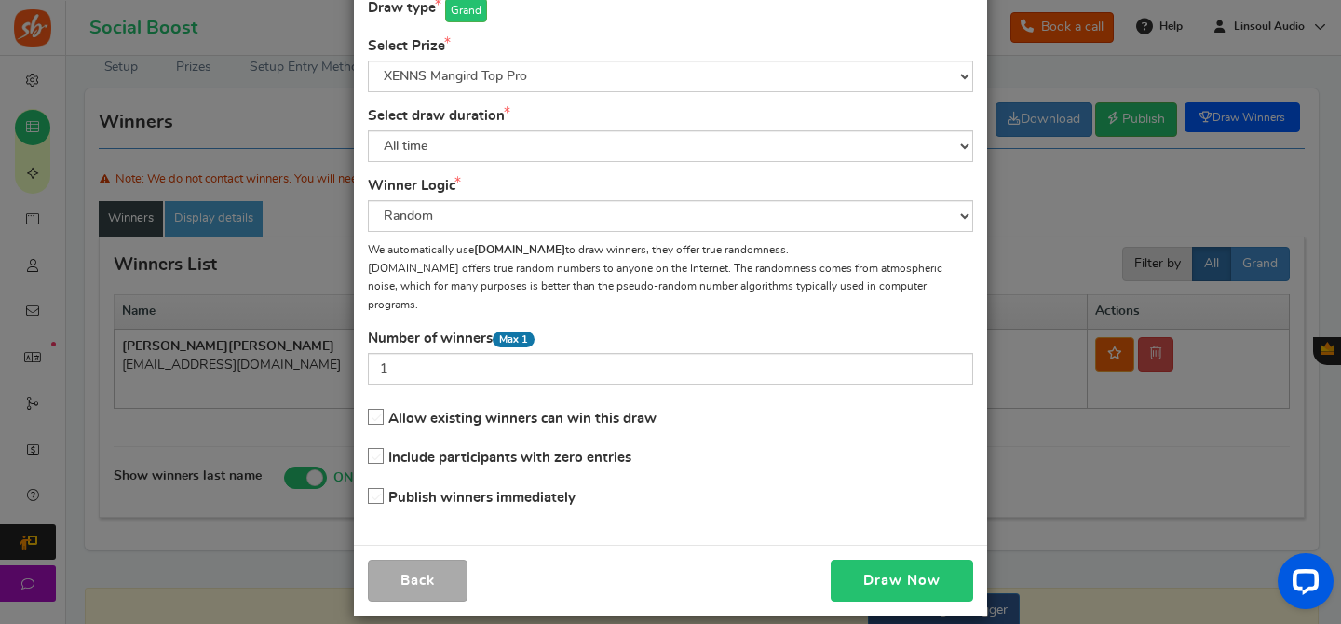
click at [889, 572] on button "Draw Now" at bounding box center [902, 581] width 142 height 42
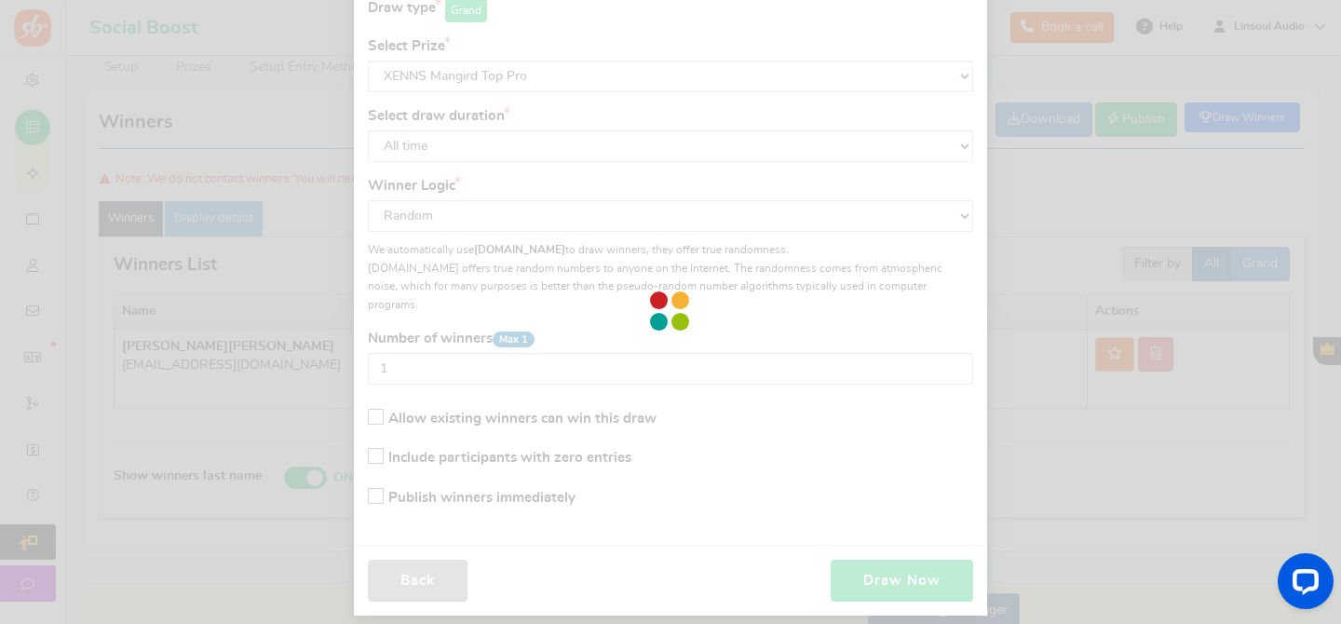
scroll to position [100, 0]
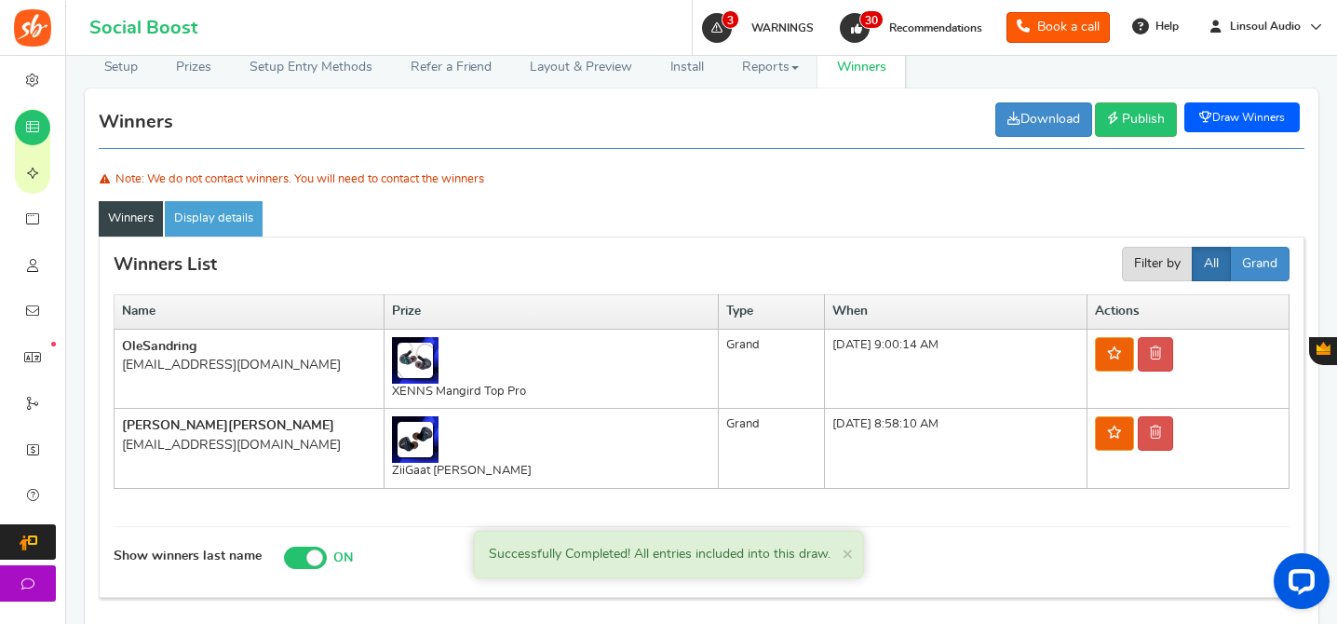
click at [212, 364] on div "[EMAIL_ADDRESS][DOMAIN_NAME]" at bounding box center [249, 365] width 254 height 19
copy tr "[EMAIL_ADDRESS][DOMAIN_NAME]"
click at [1172, 342] on link at bounding box center [1155, 354] width 35 height 34
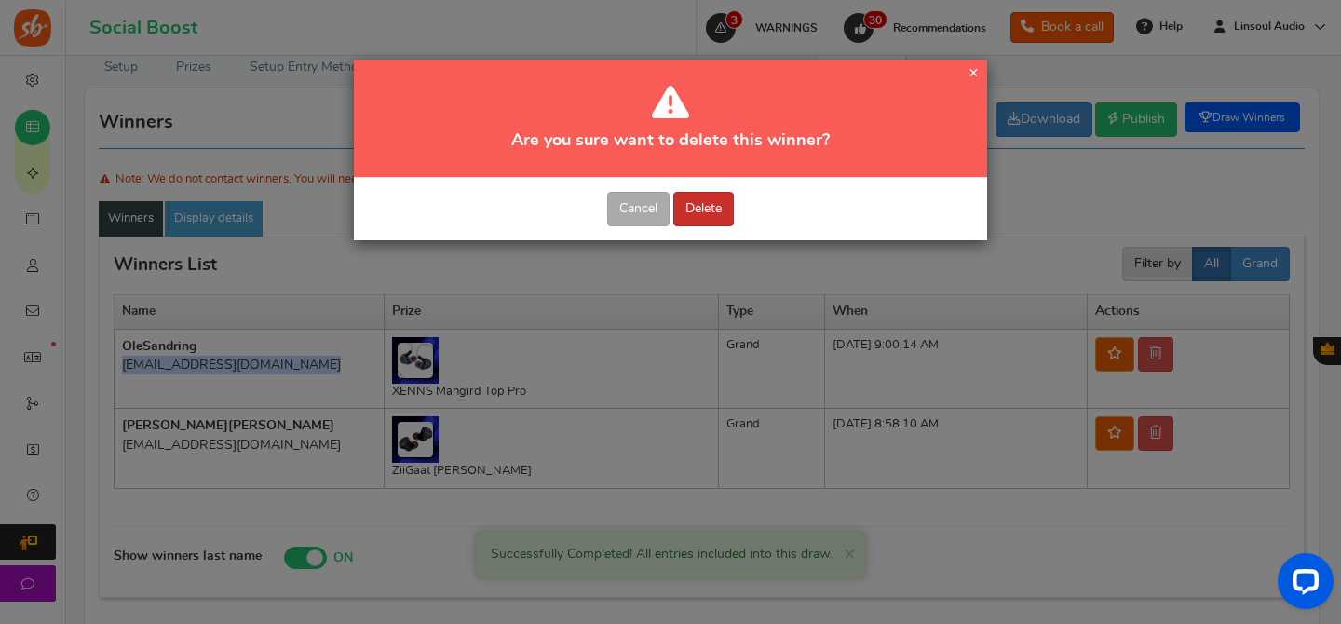
click at [724, 210] on button "Delete" at bounding box center [703, 209] width 61 height 34
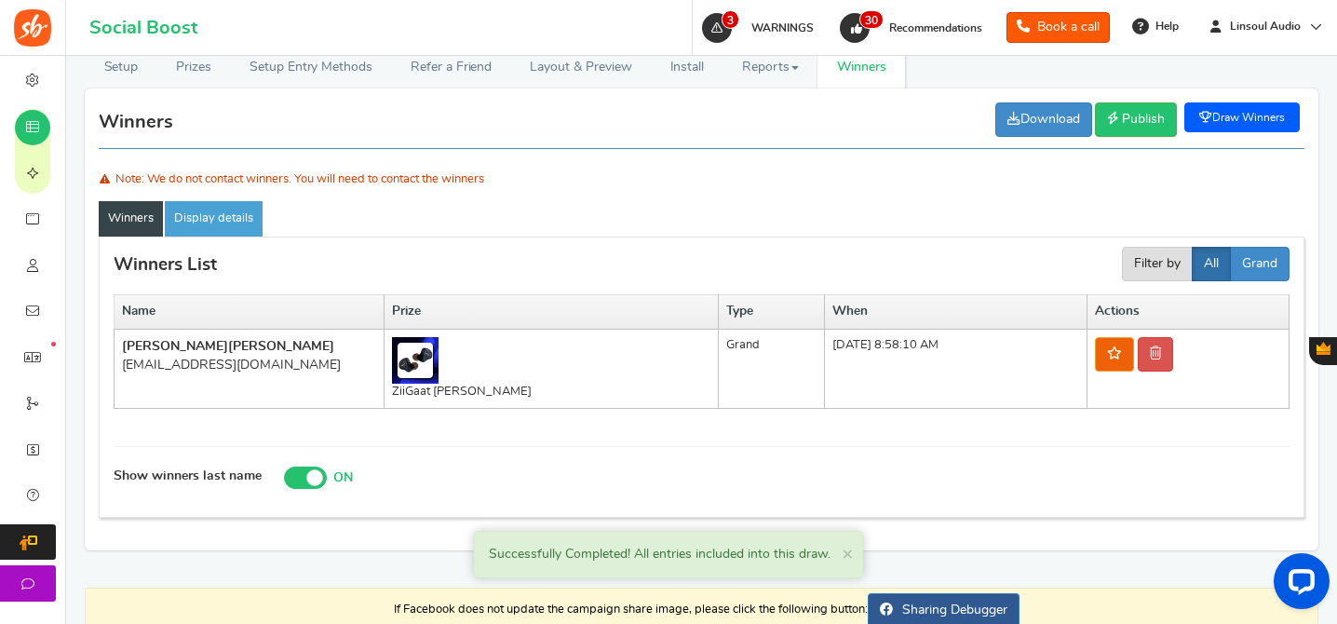
click at [1253, 113] on link "Draw Winners" at bounding box center [1241, 117] width 115 height 30
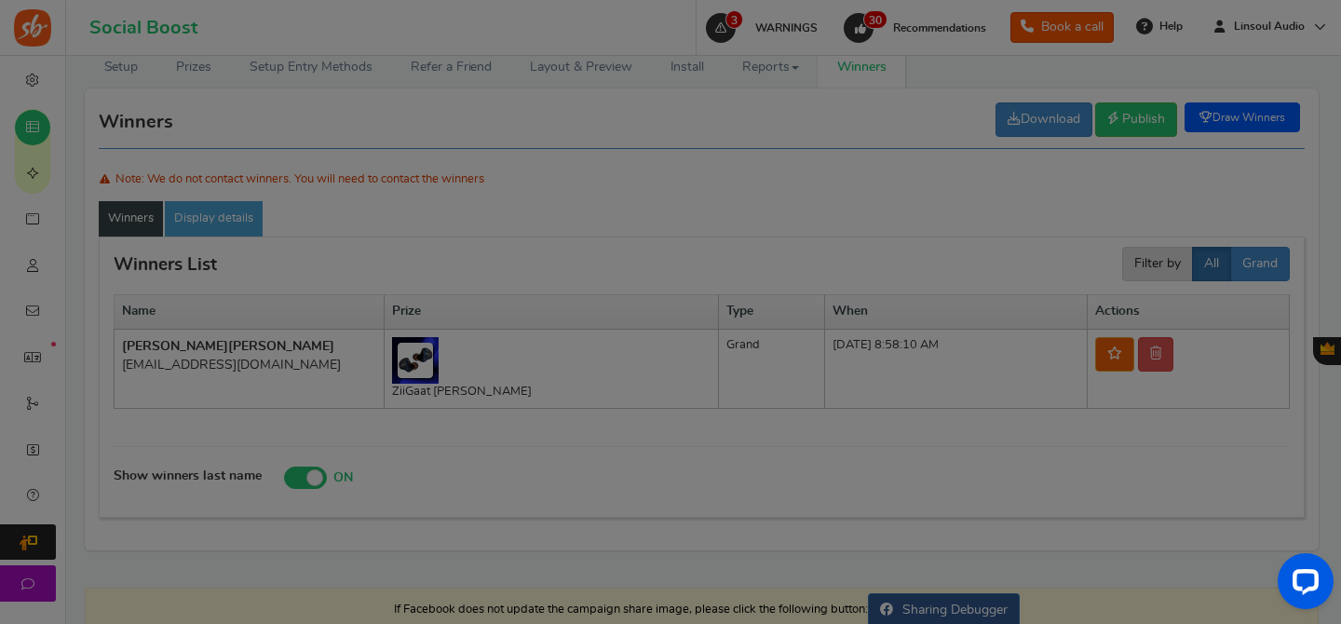
scroll to position [0, 0]
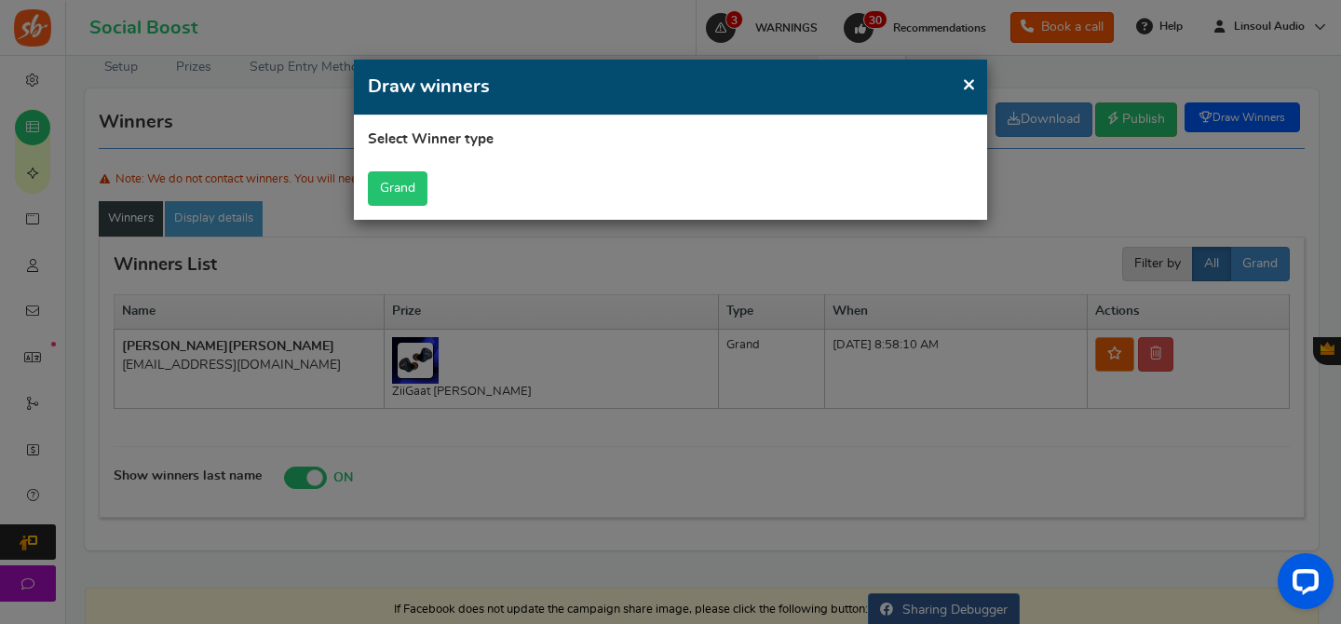
click at [402, 194] on button "Grand" at bounding box center [398, 188] width 60 height 34
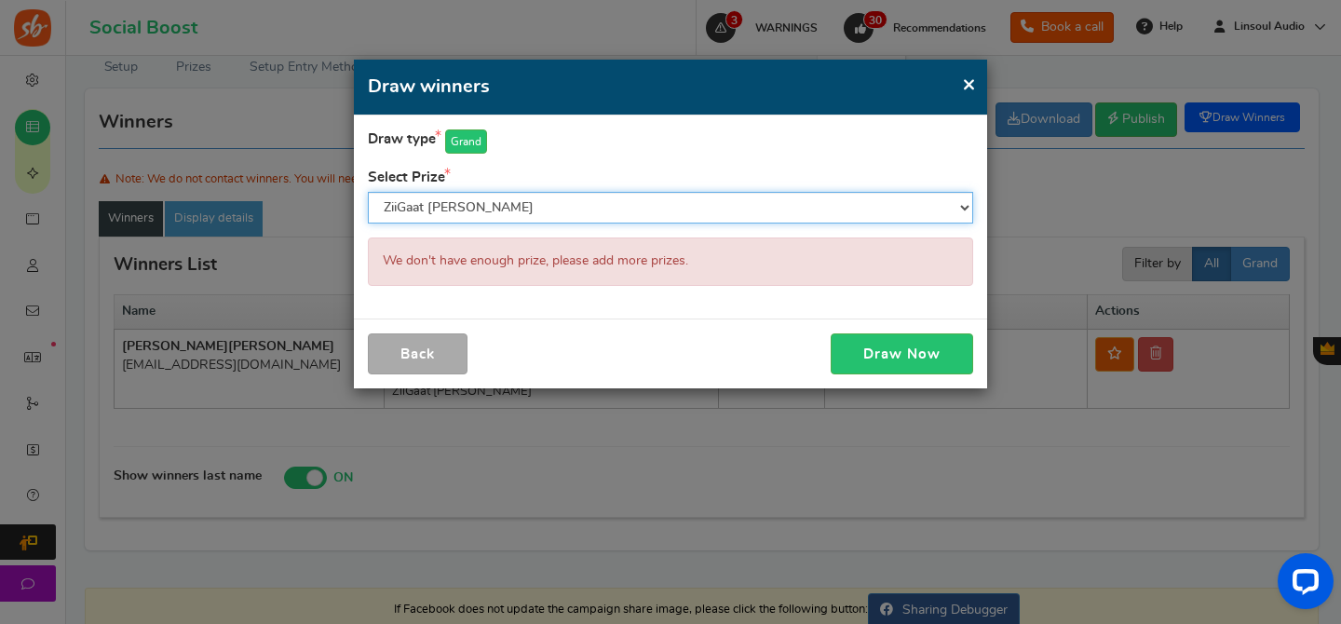
click at [770, 209] on select "ZiiGaat [PERSON_NAME] XENNS Mangird Top Pro" at bounding box center [670, 208] width 605 height 32
select select "26565"
click at [368, 192] on select "ZiiGaat [PERSON_NAME] XENNS Mangird Top Pro" at bounding box center [670, 208] width 605 height 32
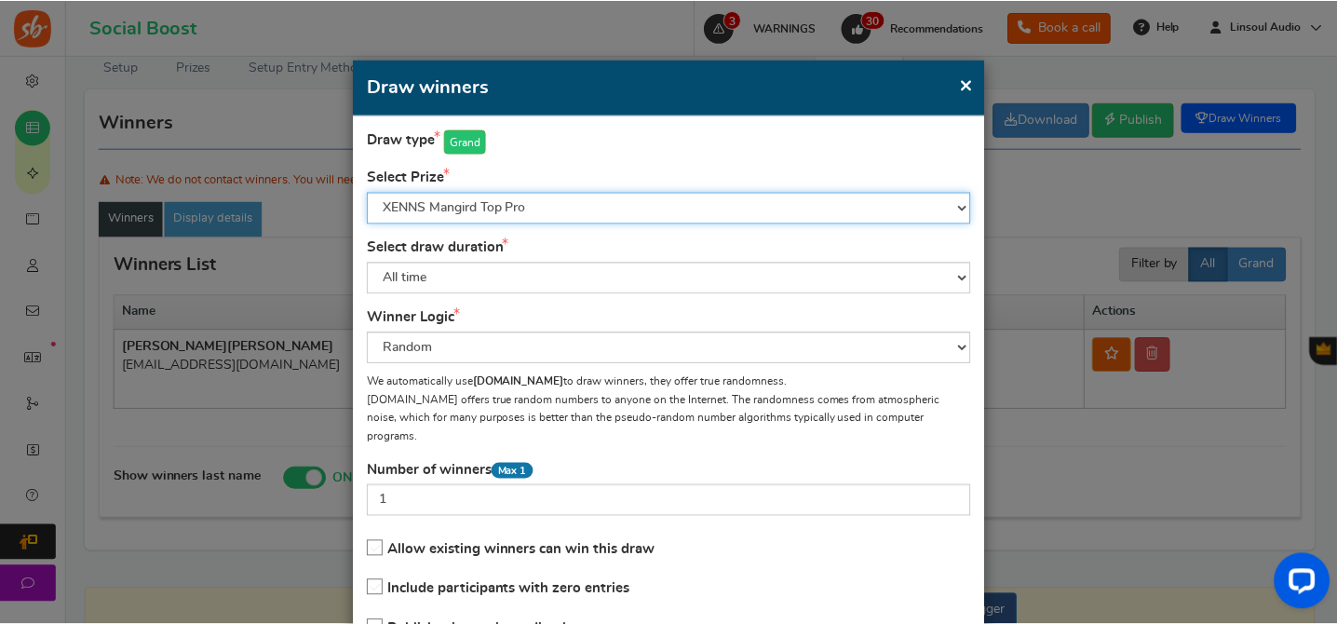
scroll to position [131, 0]
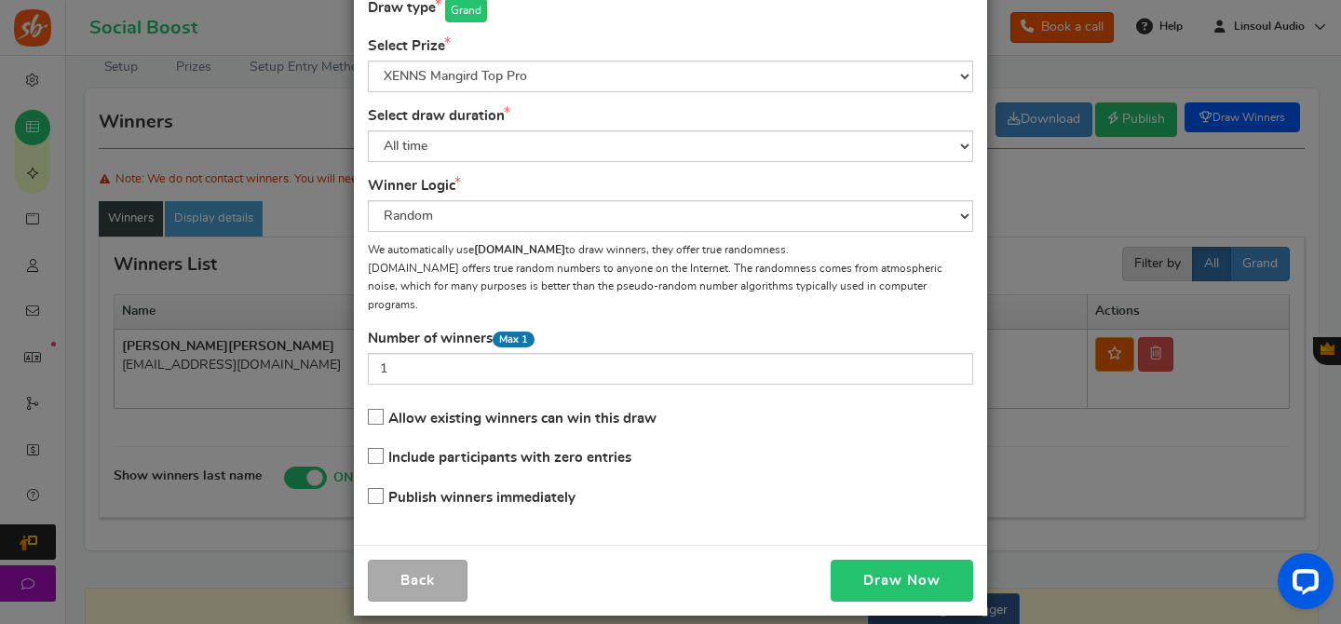
click at [902, 563] on button "Draw Now" at bounding box center [902, 581] width 142 height 42
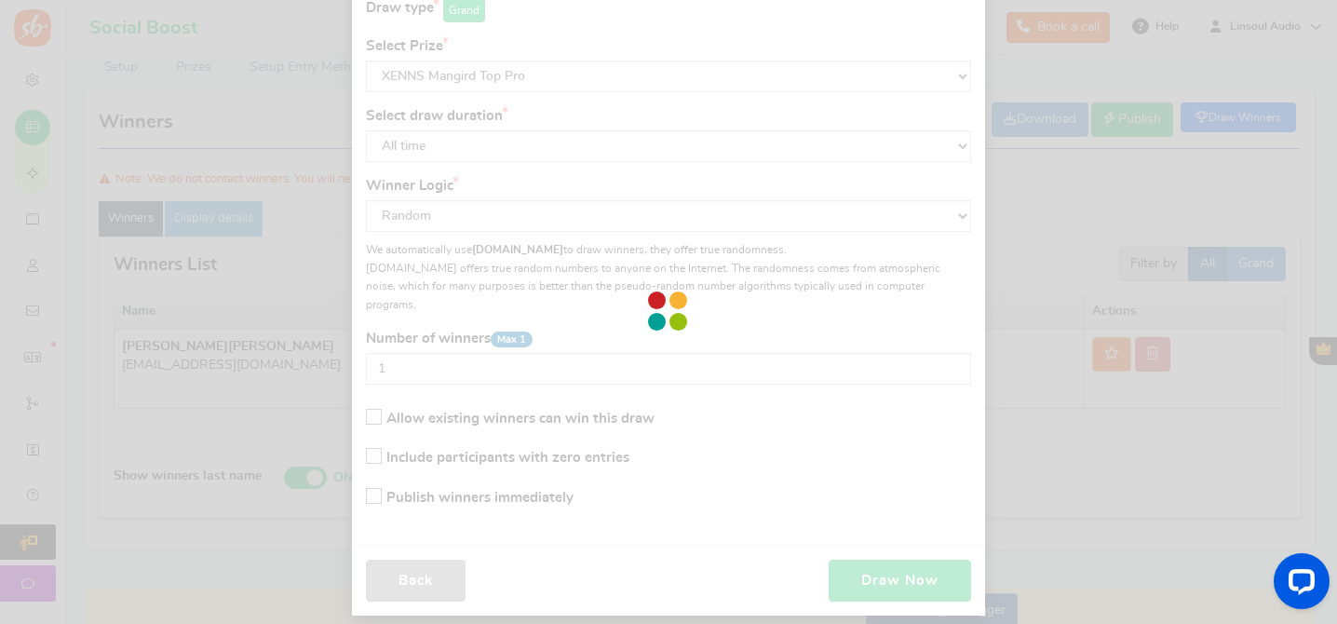
scroll to position [100, 0]
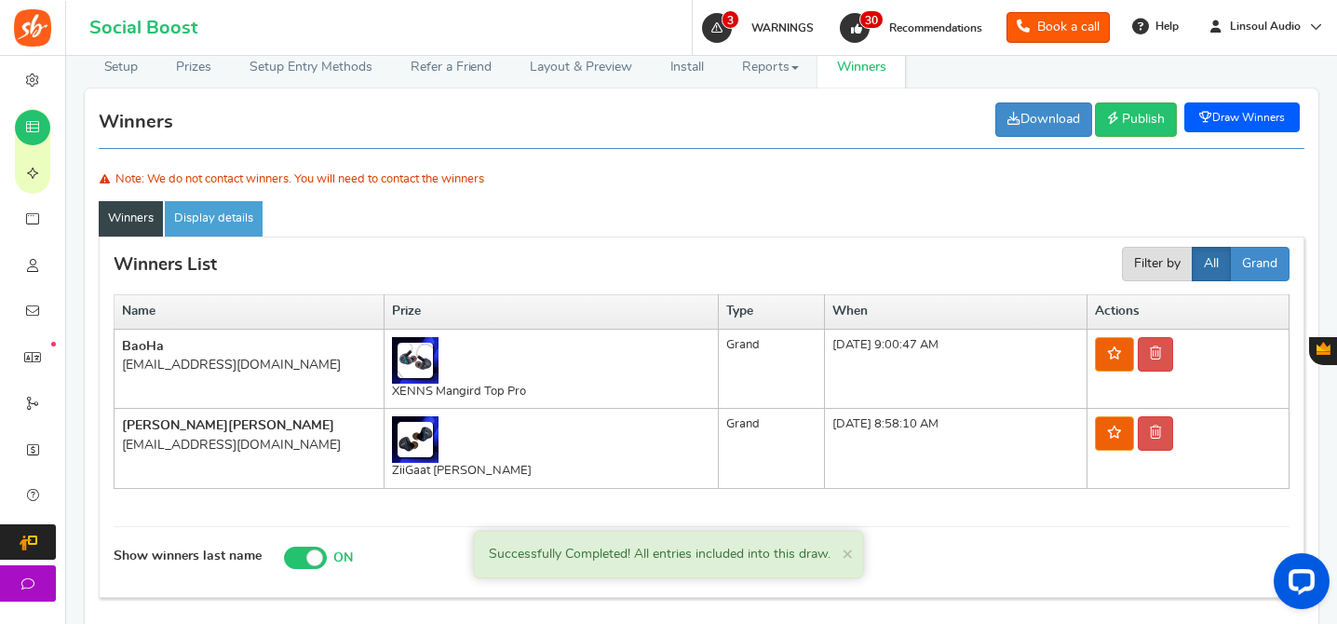
click at [232, 362] on div "[EMAIL_ADDRESS][DOMAIN_NAME]" at bounding box center [249, 365] width 254 height 19
copy tr "[EMAIL_ADDRESS][DOMAIN_NAME]"
